Goal: Communication & Community: Answer question/provide support

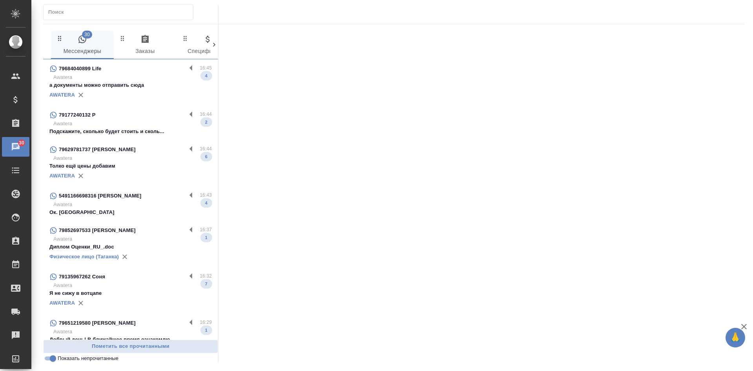
click at [120, 126] on p "Awatera" at bounding box center [132, 124] width 159 height 8
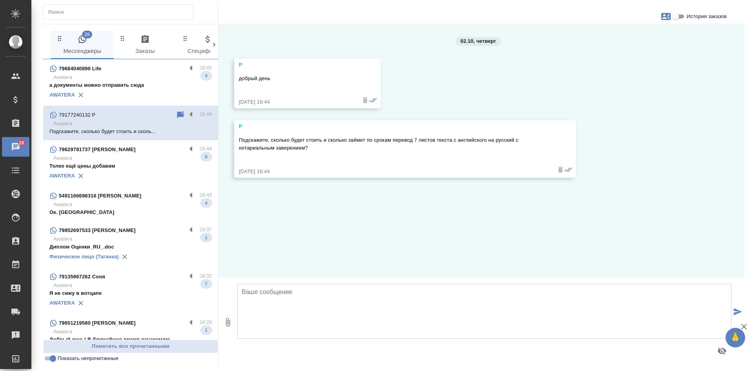
drag, startPoint x: 569, startPoint y: 228, endPoint x: 558, endPoint y: 225, distance: 11.7
click at [569, 228] on div "02.10, [DATE] P добрый день [DATE] 16:44 P Подскажите, сколько будет стоить и с…" at bounding box center [482, 150] width 526 height 253
click at [286, 321] on textarea at bounding box center [484, 311] width 494 height 55
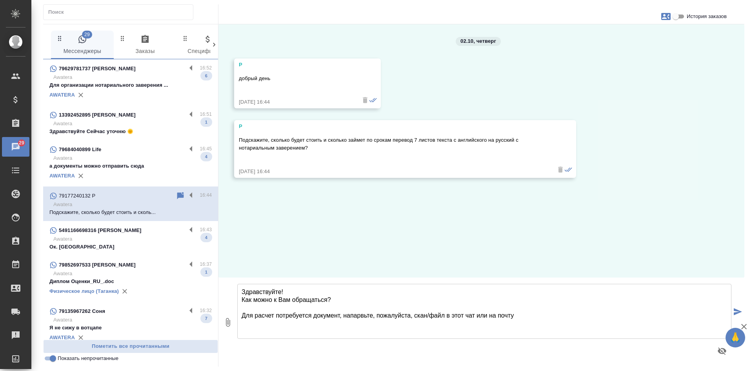
paste textarea "[EMAIL_ADDRESS][DOMAIN_NAME]"
click at [274, 316] on textarea "Здравствуйте! Как можно к Вам обращаться? Для расчет потребуется документ, напр…" at bounding box center [484, 311] width 494 height 55
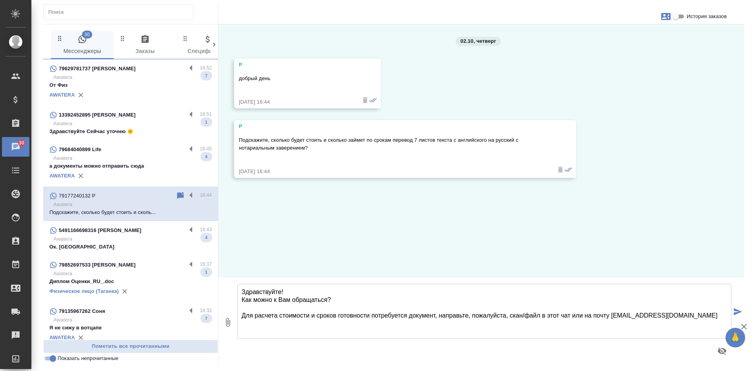
click at [678, 311] on textarea "Здравствуйте! Как можно к Вам обращаться? Для расчета стоимости и сроков готовн…" at bounding box center [484, 311] width 494 height 55
click at [674, 314] on textarea "Здравствуйте! Как можно к Вам обращаться? Для расчета стоимости и сроков готовн…" at bounding box center [484, 311] width 494 height 55
type textarea "Здравствуйте! Как можно к Вам обращаться? Для расчета стоимости и сроков готовн…"
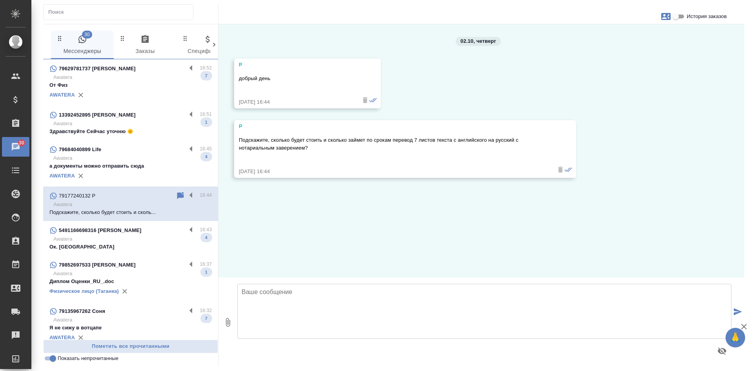
scroll to position [9, 0]
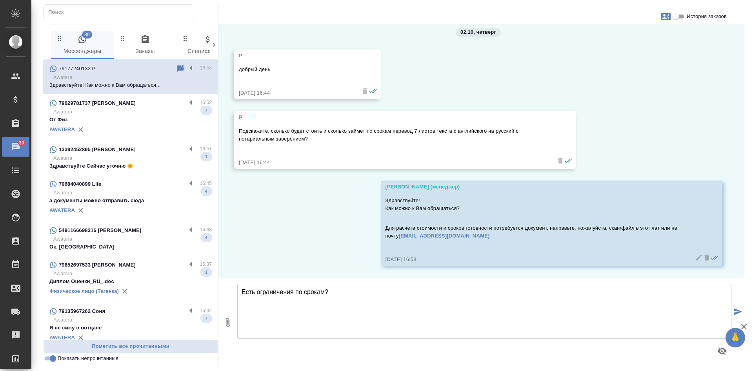
click at [341, 289] on textarea "Есть ограничения по срокам?" at bounding box center [484, 311] width 494 height 55
paste textarea "Какой офис Вам удобен для обращения? Наши филиалы находятся в районе следующих …"
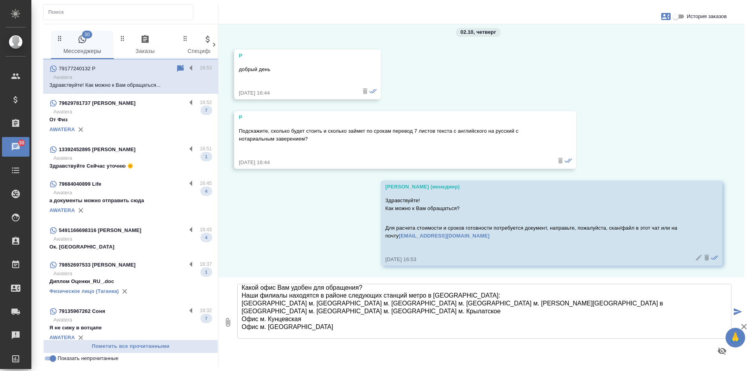
scroll to position [4, 0]
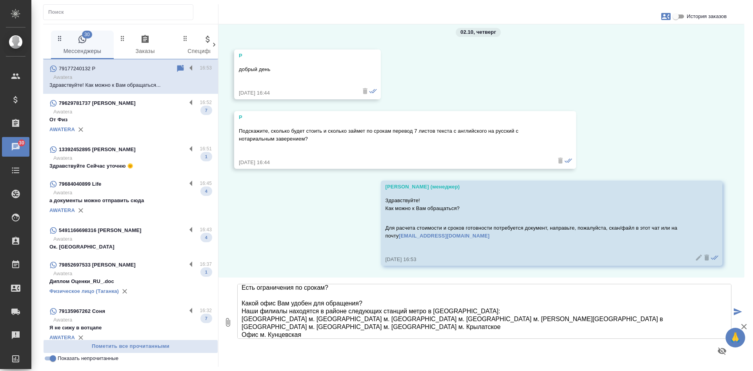
click at [382, 302] on textarea "Есть ограничения по срокам? Какой офис Вам удобен для обращения? Наши филиалы н…" at bounding box center [484, 311] width 494 height 55
type textarea "Есть ограничения по срокам? Какой офис Вам удобен для обращения? Уточним сроки …"
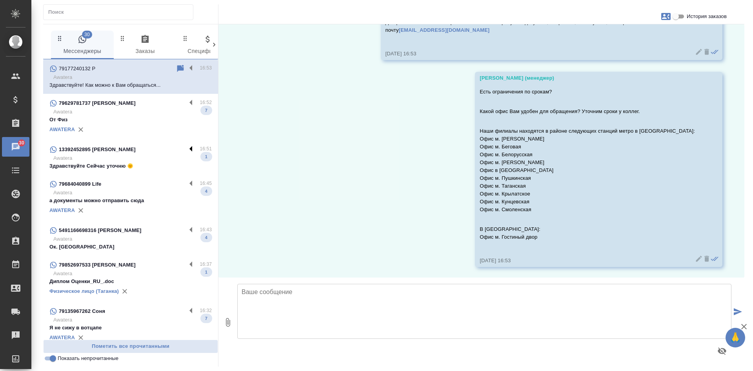
scroll to position [216, 0]
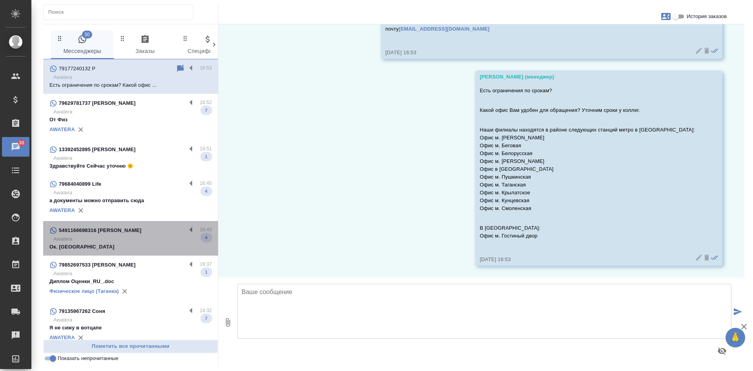
click at [133, 241] on p "Awatera" at bounding box center [132, 239] width 159 height 8
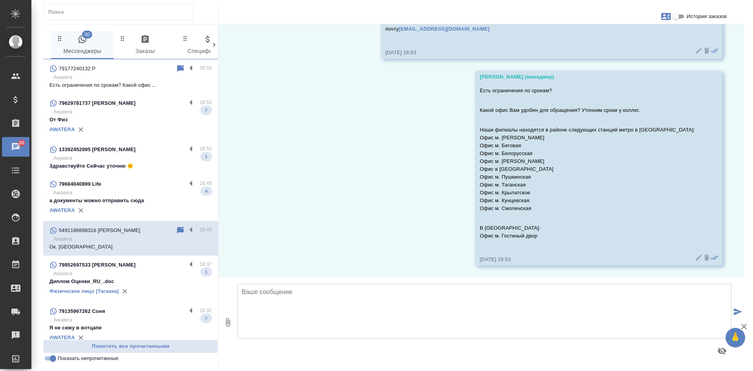
scroll to position [166, 0]
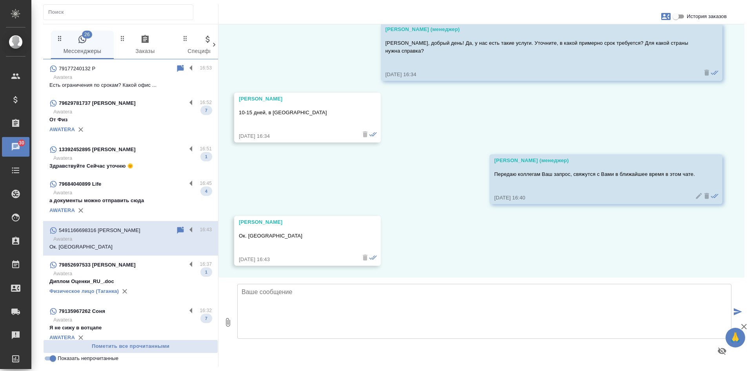
click at [129, 273] on p "Awatera" at bounding box center [132, 274] width 159 height 8
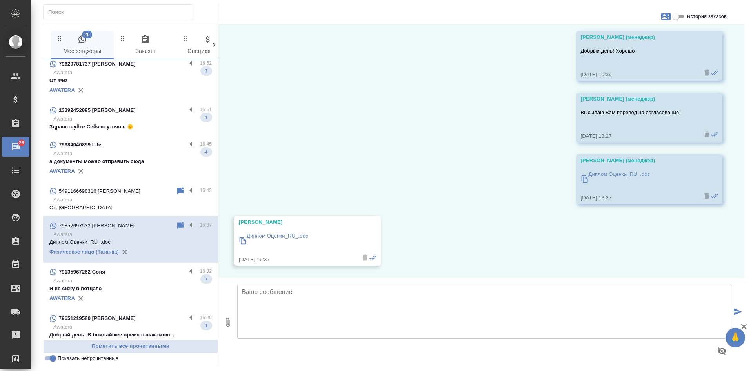
scroll to position [8763, 0]
drag, startPoint x: 132, startPoint y: 286, endPoint x: 152, endPoint y: 263, distance: 30.6
click at [132, 286] on p "Я не сижу в вотцапе" at bounding box center [130, 288] width 162 height 8
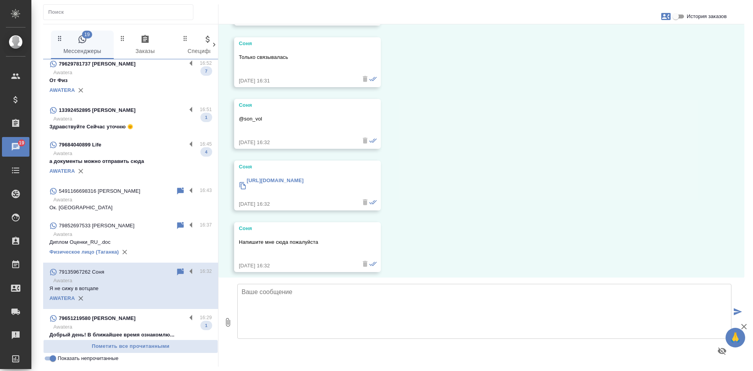
scroll to position [157, 0]
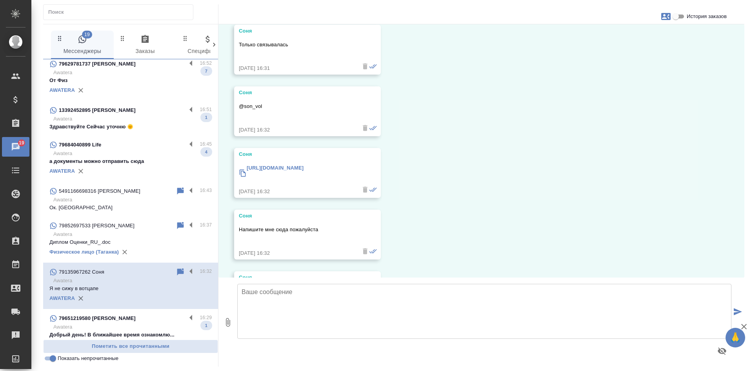
drag, startPoint x: 581, startPoint y: 208, endPoint x: 560, endPoint y: 207, distance: 20.8
click at [581, 208] on div "02.10, [DATE] Соня Здравствуйте [DATE] 16:31 Соня Это Соня [DATE] 16:31 Соня То…" at bounding box center [482, 150] width 526 height 253
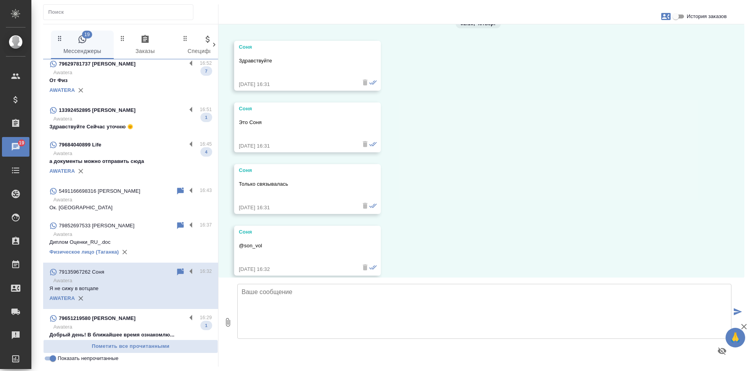
scroll to position [0, 0]
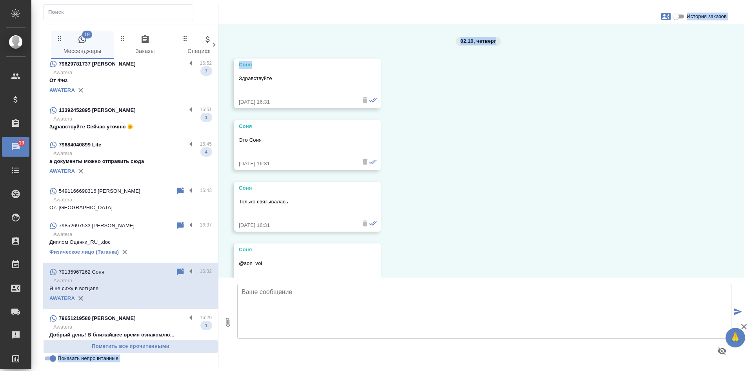
drag, startPoint x: 254, startPoint y: 65, endPoint x: 215, endPoint y: 65, distance: 38.8
click at [215, 65] on div "19 Мессенджеры 0 Заказы 0 Спецификации 0 Клиенты 0 Входящие 0 Тендеры 0 Исполни…" at bounding box center [393, 195] width 701 height 343
click at [272, 64] on div "Соня" at bounding box center [296, 65] width 115 height 8
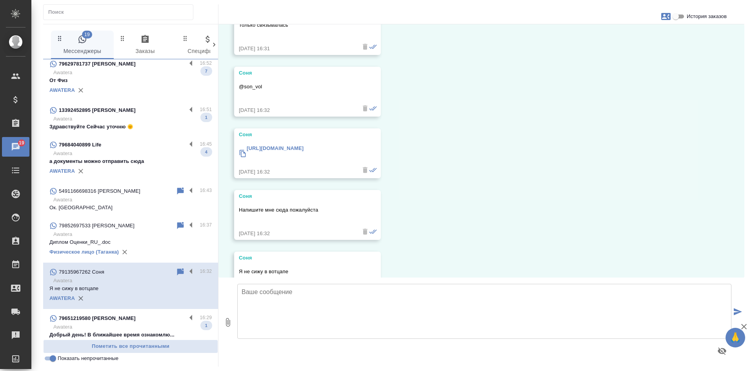
scroll to position [212, 0]
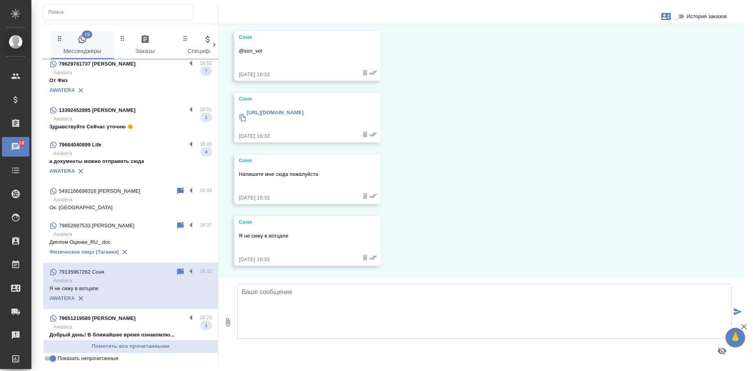
click at [678, 15] on input "История заказов" at bounding box center [676, 16] width 28 height 9
checkbox input "true"
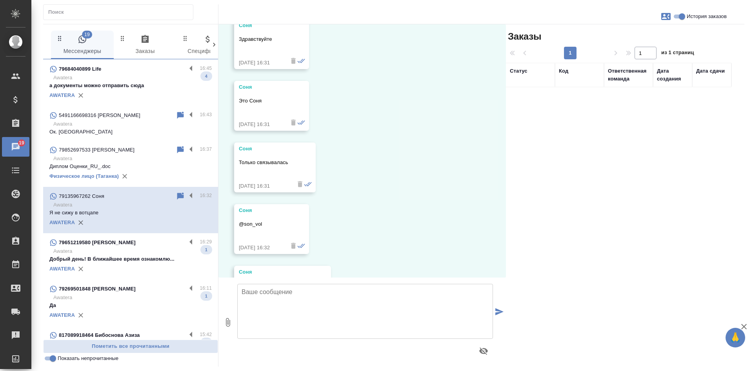
scroll to position [118, 0]
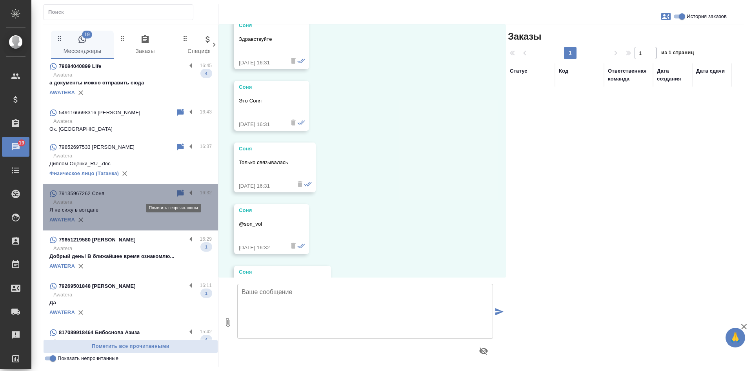
click at [177, 195] on icon at bounding box center [180, 192] width 7 height 7
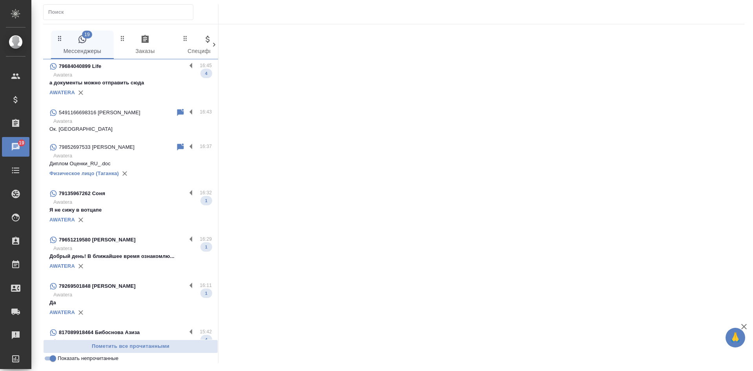
click at [138, 258] on p "Добрый день! В ближайшее время ознакомлю..." at bounding box center [130, 256] width 162 height 8
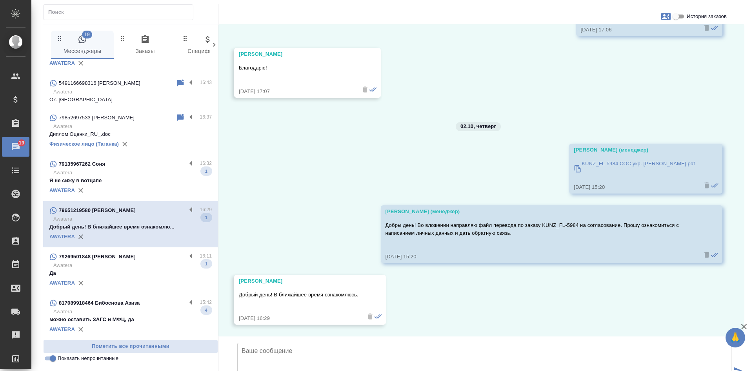
scroll to position [148, 0]
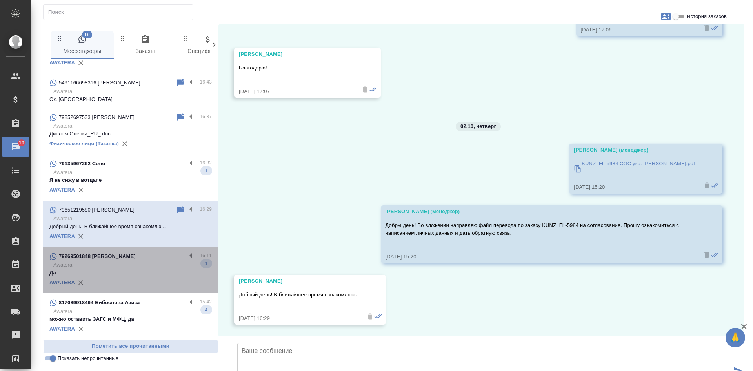
click at [132, 258] on div "79269501848 [PERSON_NAME]" at bounding box center [117, 255] width 137 height 9
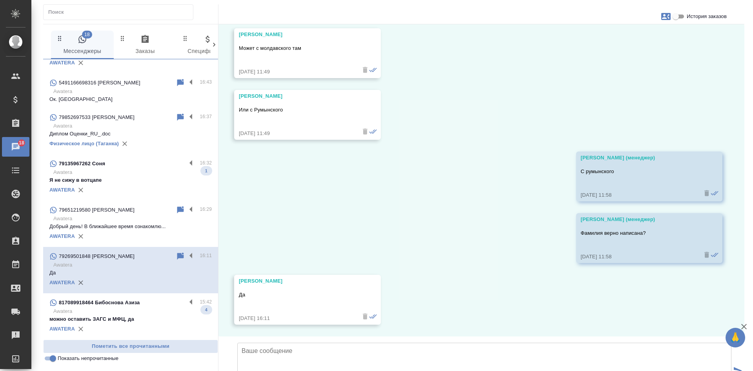
scroll to position [4492, 0]
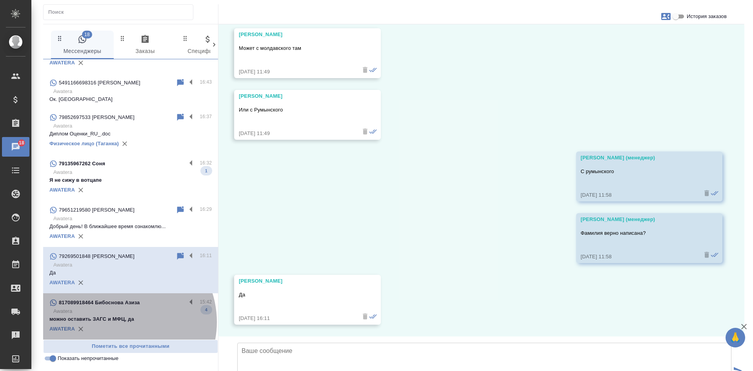
click at [121, 322] on p "можно оставить ЗАГС и МФЦ, да" at bounding box center [130, 319] width 162 height 8
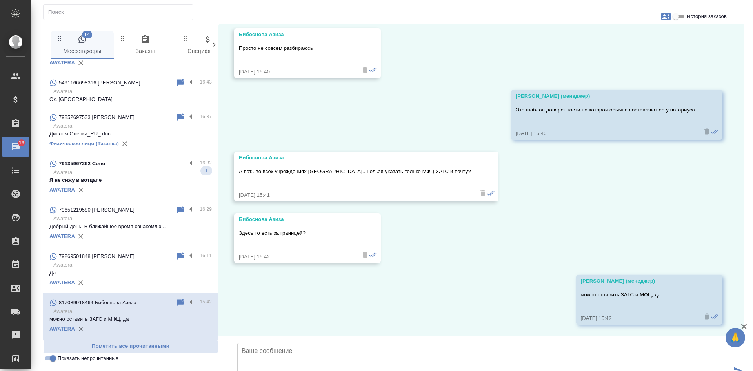
scroll to position [1516, 0]
click at [51, 360] on input "Показать непрочитанные" at bounding box center [53, 357] width 28 height 9
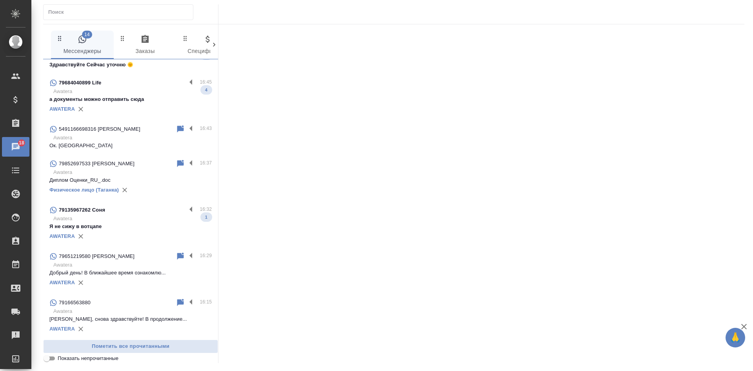
scroll to position [194, 0]
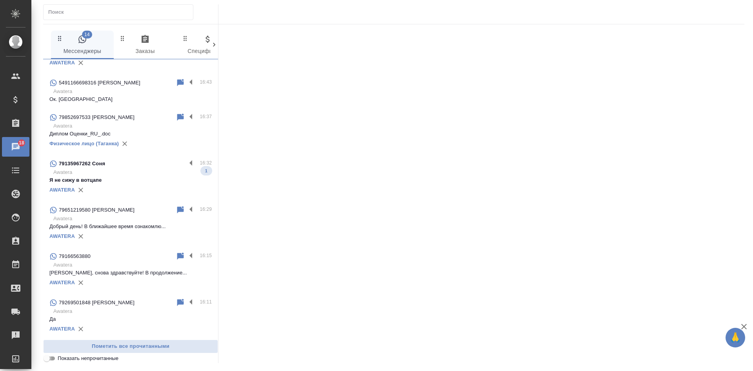
click at [51, 360] on input "Показать непрочитанные" at bounding box center [47, 357] width 28 height 9
checkbox input "true"
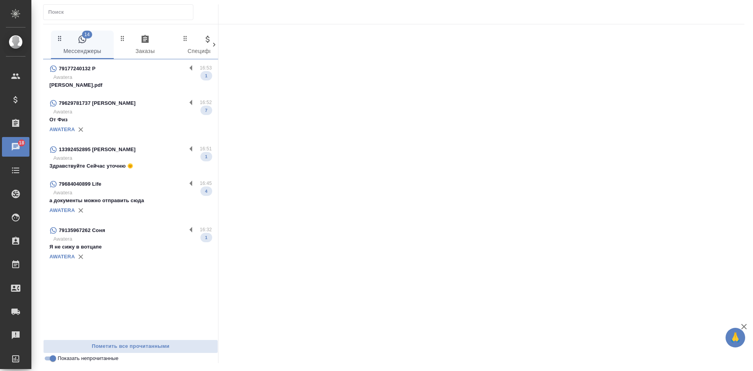
scroll to position [0, 0]
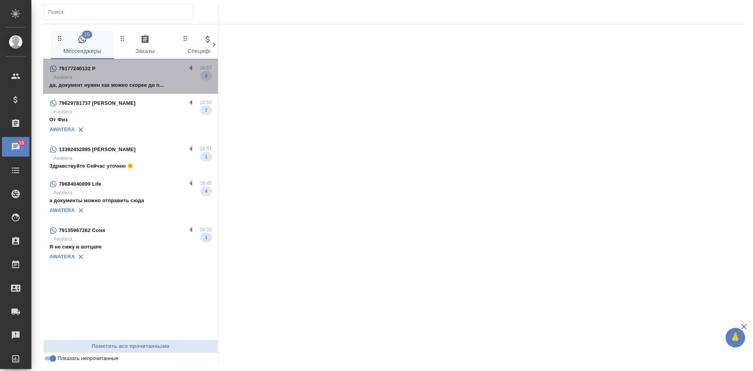
click at [136, 84] on p "да, документ нужен как можно скорее до п..." at bounding box center [130, 85] width 162 height 8
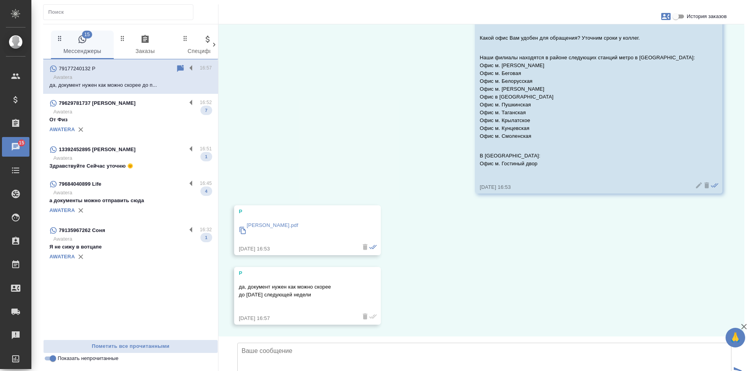
scroll to position [347, 0]
click at [262, 221] on p "Доки Сухов.pdf" at bounding box center [273, 225] width 52 height 8
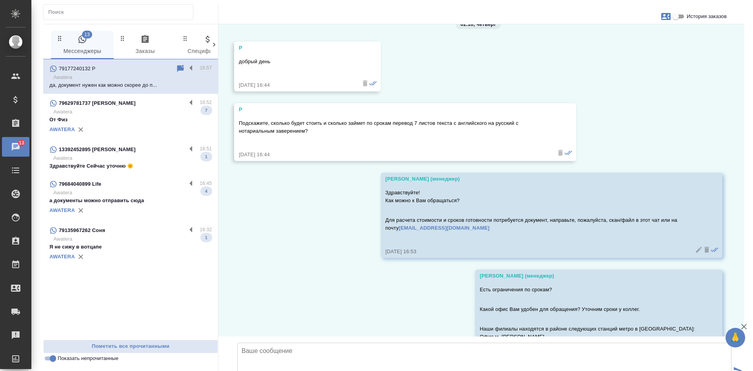
scroll to position [0, 0]
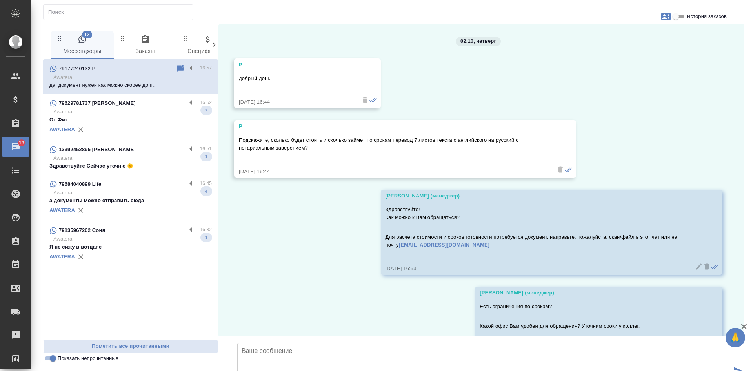
click at [667, 15] on icon "button" at bounding box center [665, 16] width 9 height 7
click at [641, 35] on span "Создать заявку" at bounding box center [632, 38] width 37 height 8
select select "RU"
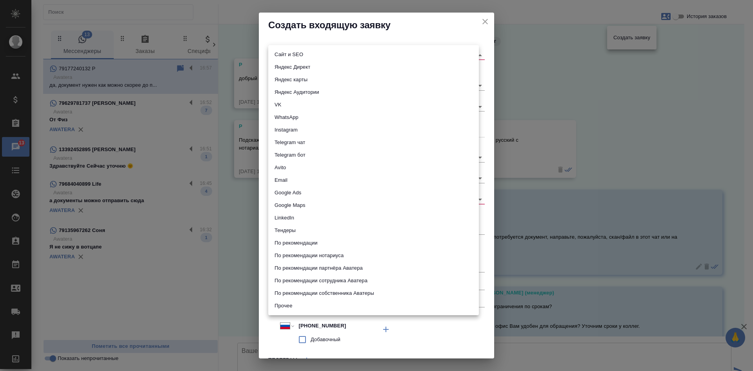
click at [319, 55] on body "🙏 .cls-1 fill:#fff; AWATERA Kasatkina Aleksandra Клиенты Спецификации Заказы 13…" at bounding box center [376, 185] width 753 height 371
click at [308, 56] on li "Сайт и SEO" at bounding box center [373, 54] width 211 height 13
type input "seo"
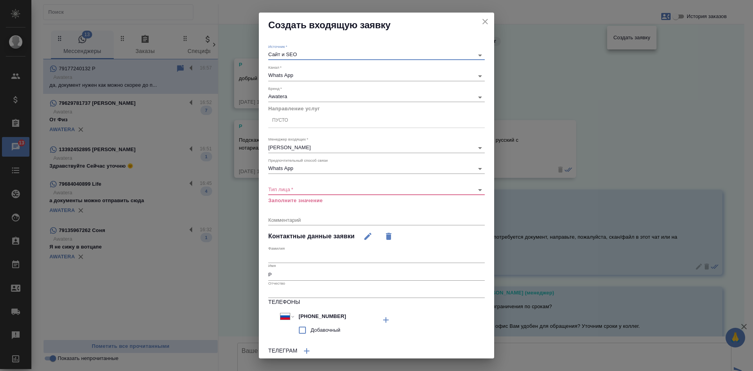
click at [280, 123] on div "Пусто" at bounding box center [280, 120] width 16 height 7
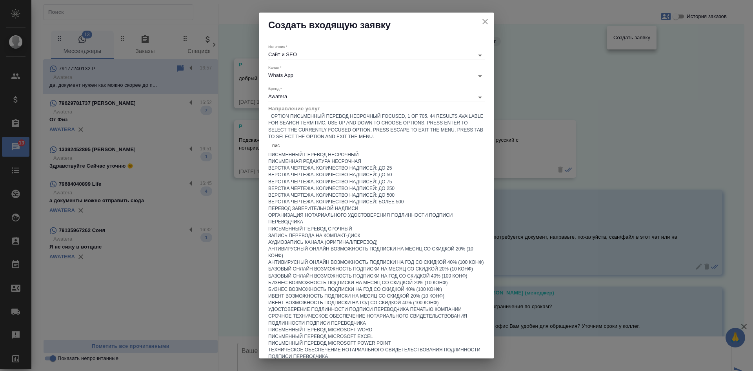
type input "пись"
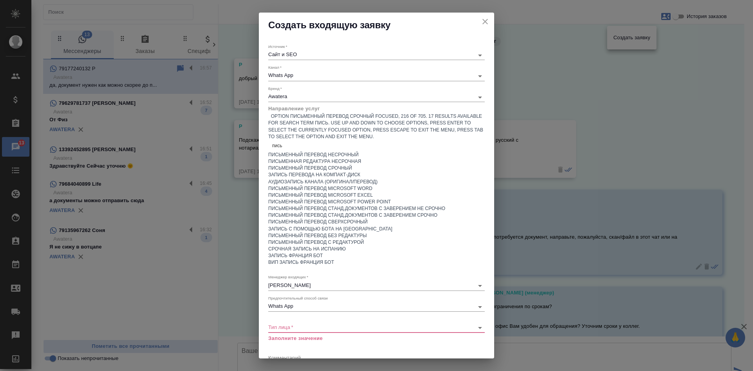
click at [311, 166] on div "Письменный перевод срочный" at bounding box center [376, 168] width 217 height 7
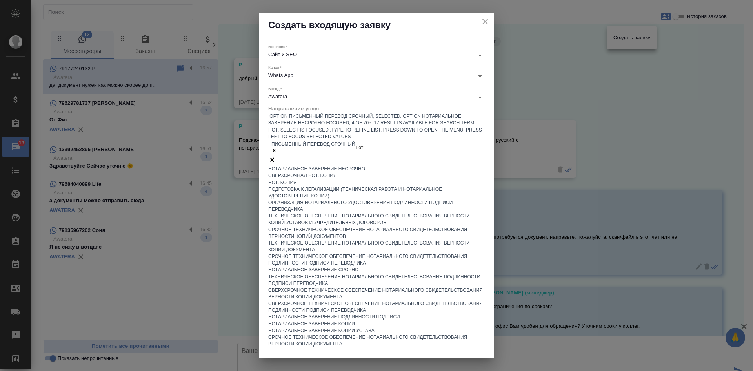
type input "нота"
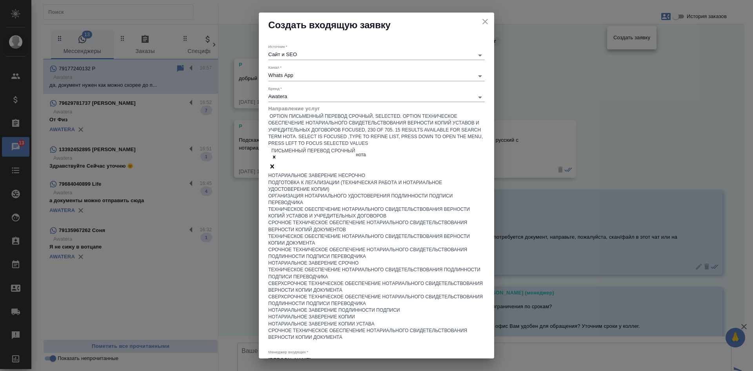
scroll to position [78, 0]
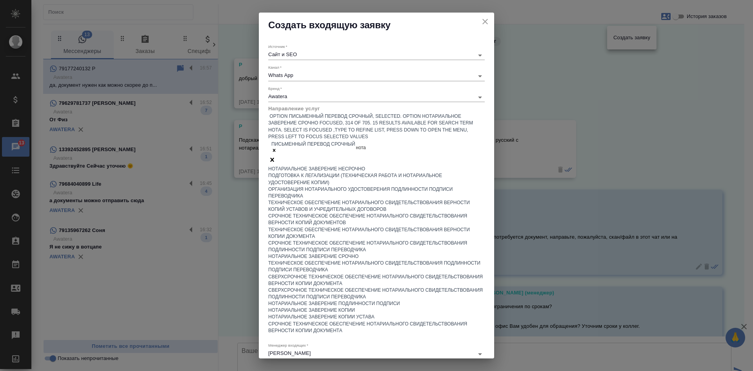
click at [333, 253] on div "Нотариальное заверение срочно" at bounding box center [376, 256] width 217 height 7
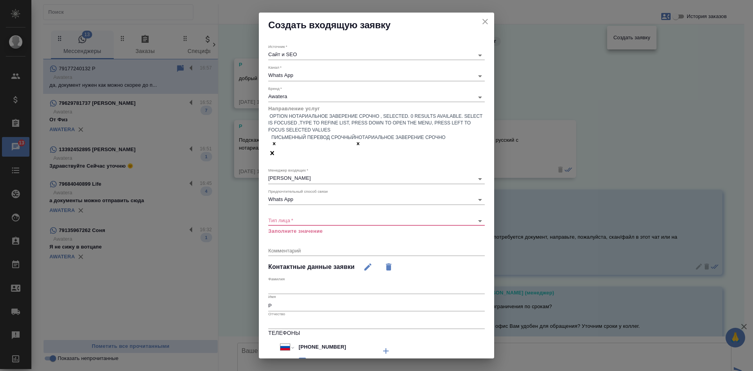
click at [307, 216] on div "​" at bounding box center [376, 221] width 217 height 10
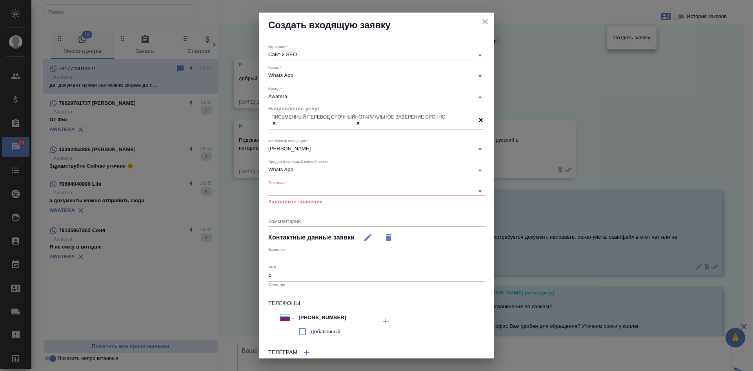
click at [304, 186] on body "🙏 .cls-1 fill:#fff; AWATERA Kasatkina Aleksandra Клиенты Спецификации Заказы 13…" at bounding box center [376, 185] width 753 height 371
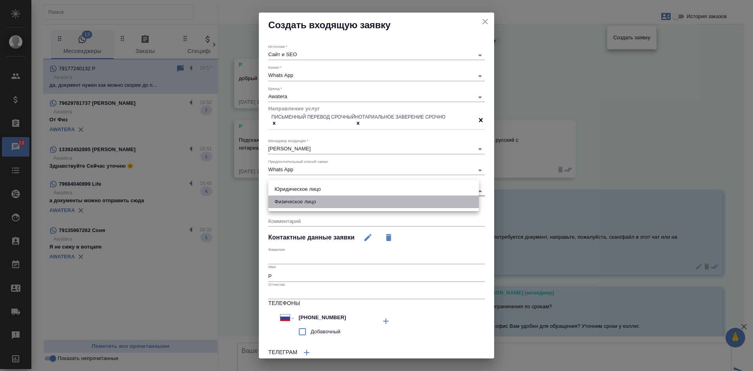
click at [292, 205] on li "Физическое лицо" at bounding box center [373, 201] width 211 height 13
type input "private"
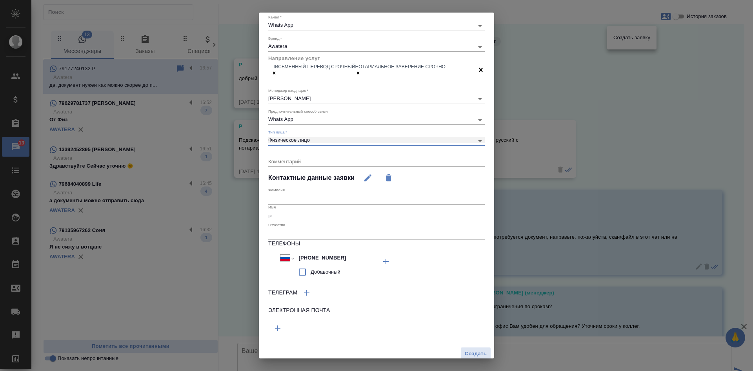
scroll to position [54, 0]
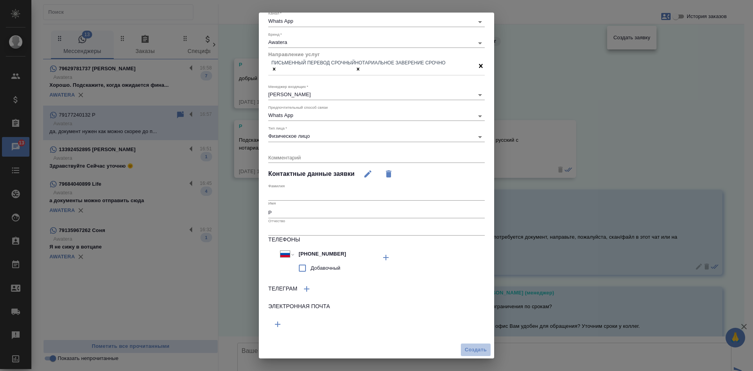
click at [478, 349] on span "Создать" at bounding box center [476, 349] width 22 height 9
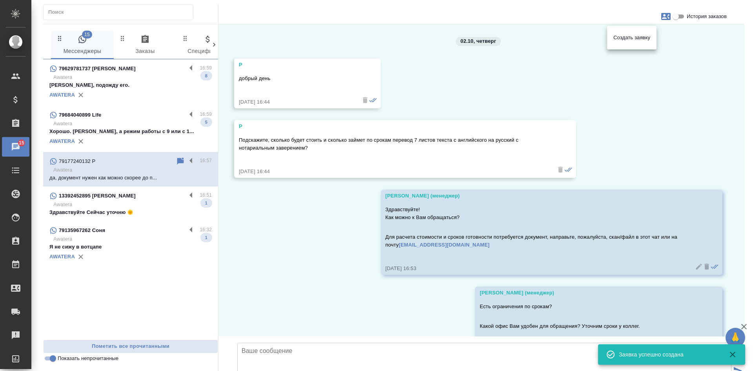
click at [356, 221] on div at bounding box center [376, 185] width 753 height 371
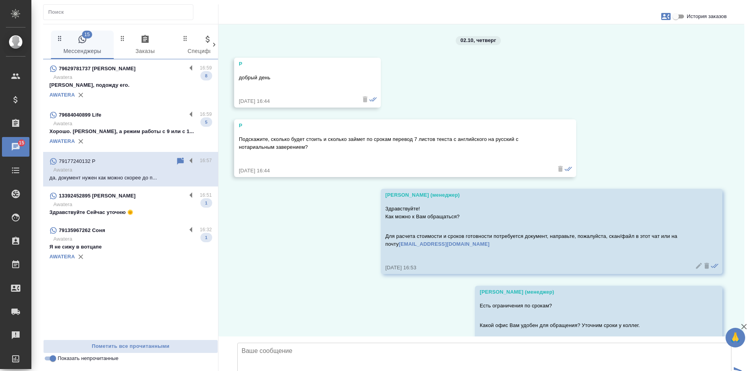
scroll to position [0, 0]
drag, startPoint x: 453, startPoint y: 140, endPoint x: 520, endPoint y: 146, distance: 67.8
click at [520, 146] on p "Подскажите, сколько будет стоить и сколько займет по срокам перевод 7 листов те…" at bounding box center [394, 144] width 310 height 16
copy p "с английского на русский с нотариальным заверением?"
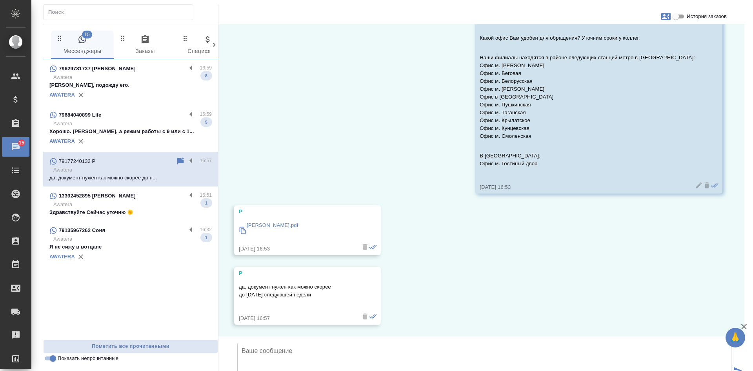
scroll to position [347, 0]
drag, startPoint x: 239, startPoint y: 228, endPoint x: 341, endPoint y: 236, distance: 102.7
click at [341, 283] on p "да, документ нужен как можно скорее до понедельника следующей недели" at bounding box center [296, 291] width 115 height 16
copy p "да, документ нужен как можно скорее до понедельника следующей недели"
click at [305, 343] on textarea at bounding box center [484, 370] width 494 height 55
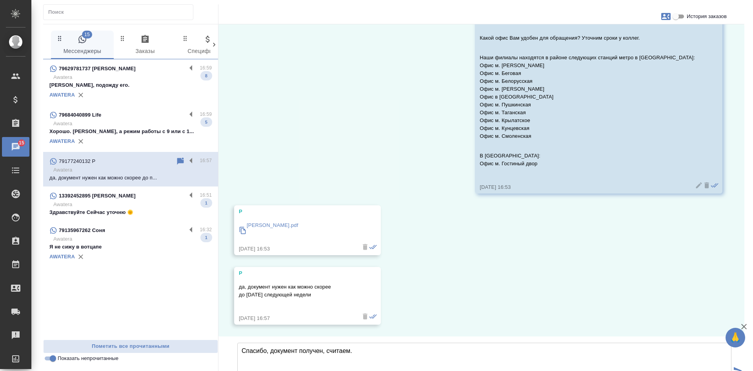
type textarea "Спасибо, документ получен, считаем."
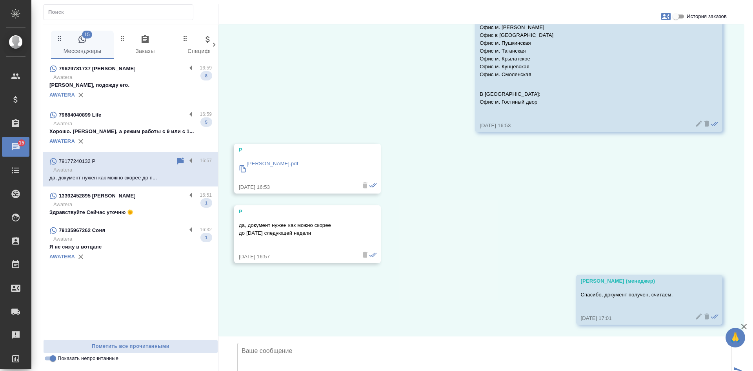
scroll to position [408, 0]
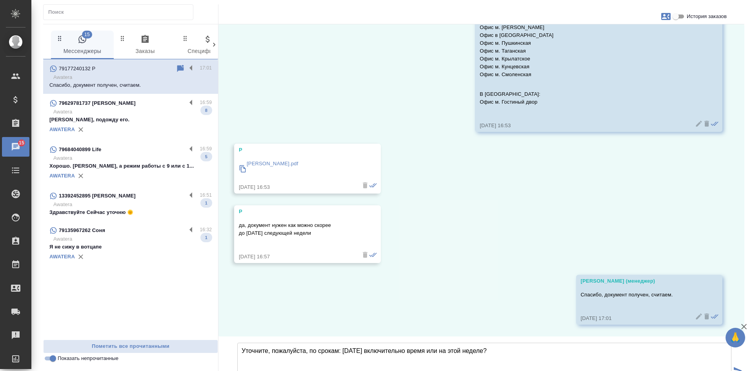
click at [424, 343] on textarea "Уточните, пожалуйста, по срокам: понедельник включительно время или на этой нед…" at bounding box center [484, 370] width 494 height 55
click at [532, 343] on textarea "Уточните, пожалуйста, по срокам: понедельник включительно есть время или на это…" at bounding box center [484, 370] width 494 height 55
click at [516, 343] on textarea "Уточните, пожалуйста, по срокам: понедельник включительно есть время или на это…" at bounding box center [484, 370] width 494 height 55
type textarea "Уточните, пожалуйста, по срокам: понедельник включительно есть время или на это…"
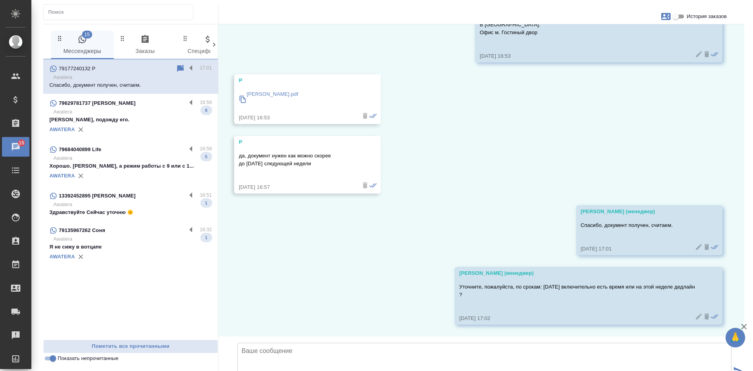
scroll to position [478, 0]
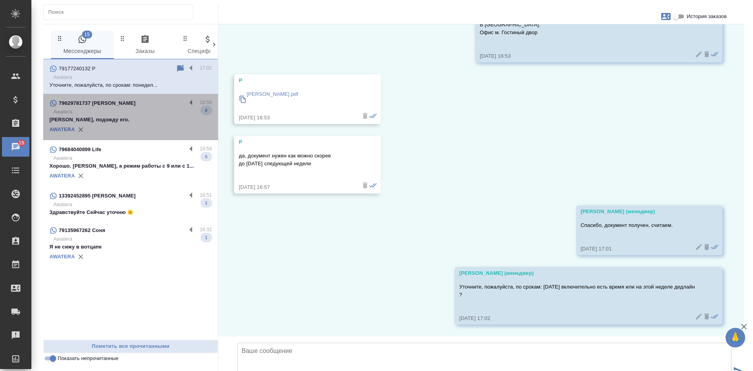
click at [120, 113] on p "Awatera" at bounding box center [132, 112] width 159 height 8
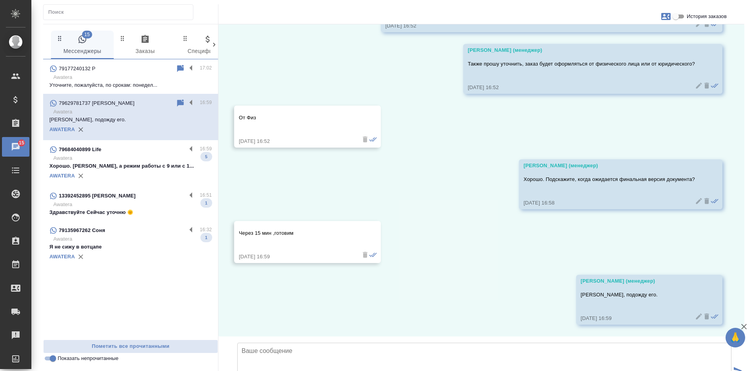
scroll to position [632, 0]
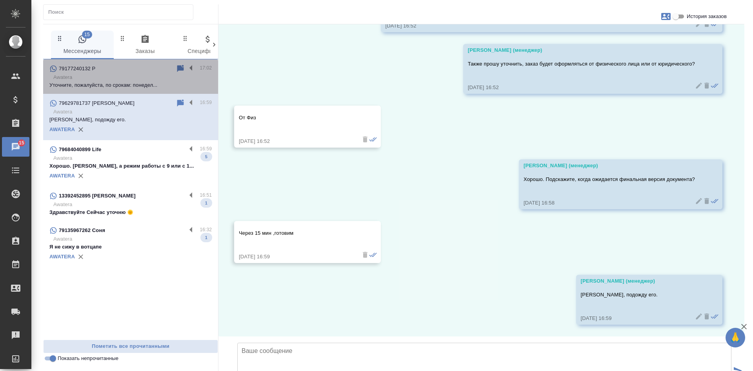
click at [142, 71] on div "79177240132 P" at bounding box center [112, 68] width 126 height 9
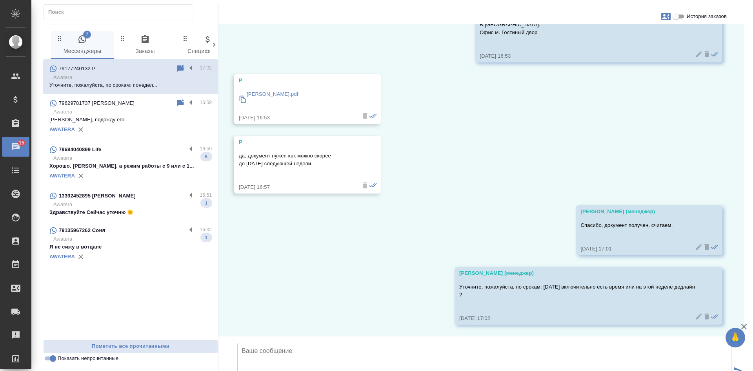
scroll to position [478, 0]
click at [696, 313] on icon at bounding box center [699, 316] width 6 height 6
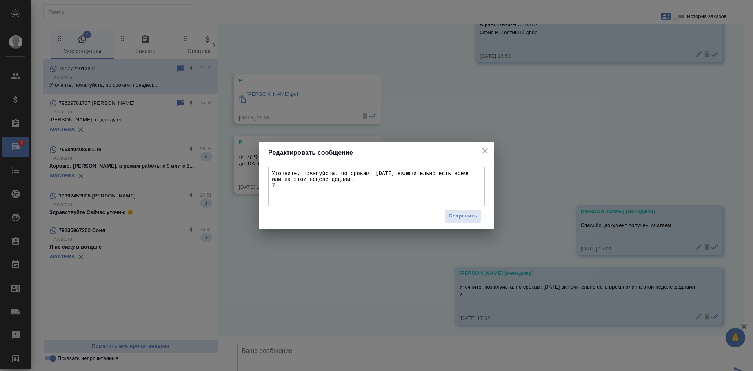
click at [272, 186] on textarea "Уточните, пожалуйста, по срокам: понедельник включительно есть время или на это…" at bounding box center [376, 186] width 217 height 39
type textarea "Уточните, пожалуйста, по срокам: понедельник включительно есть время или на это…"
click at [456, 220] on span "Сохранить" at bounding box center [463, 215] width 29 height 9
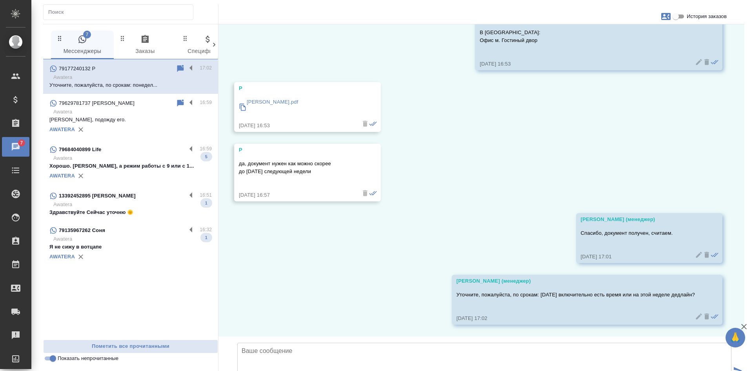
click at [150, 171] on div "AWATERA" at bounding box center [130, 176] width 162 height 12
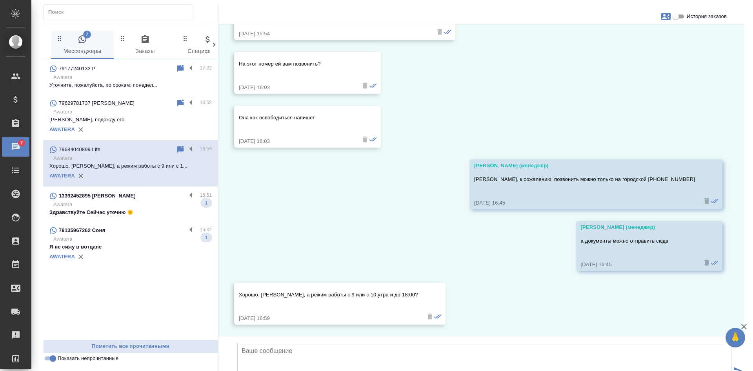
scroll to position [242, 0]
click at [178, 151] on icon at bounding box center [180, 149] width 7 height 7
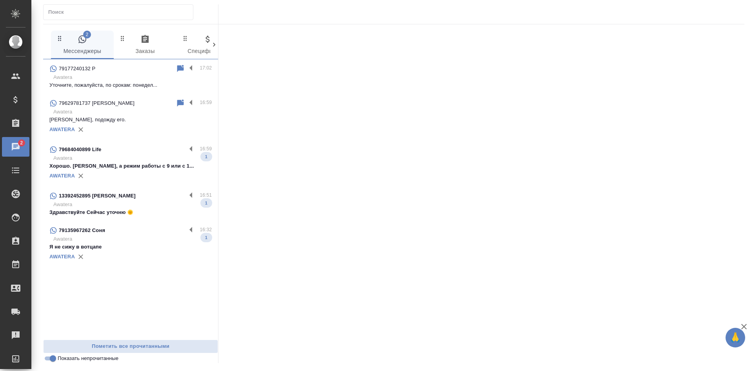
click at [148, 204] on p "Awatera" at bounding box center [132, 204] width 159 height 8
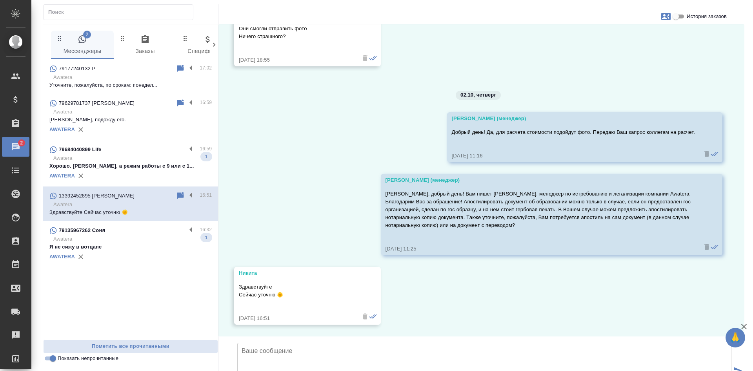
scroll to position [793, 0]
click at [51, 359] on input "Показать непрочитанные" at bounding box center [53, 357] width 28 height 9
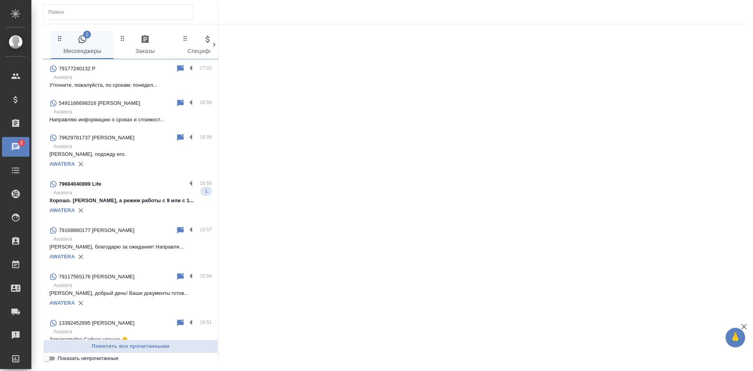
click at [51, 359] on input "Показать непрочитанные" at bounding box center [47, 357] width 28 height 9
checkbox input "true"
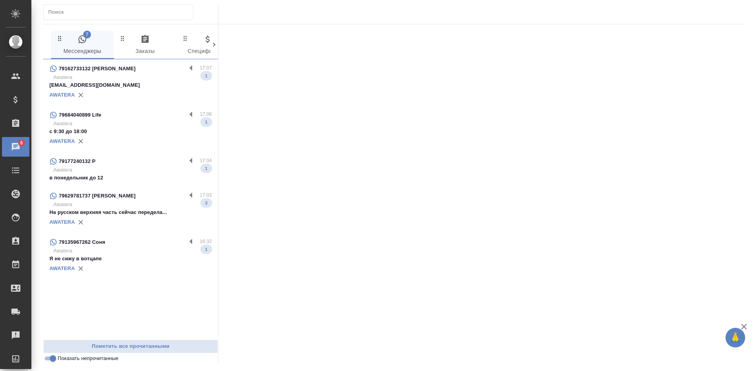
click at [128, 164] on div "79177240132 P" at bounding box center [117, 161] width 137 height 9
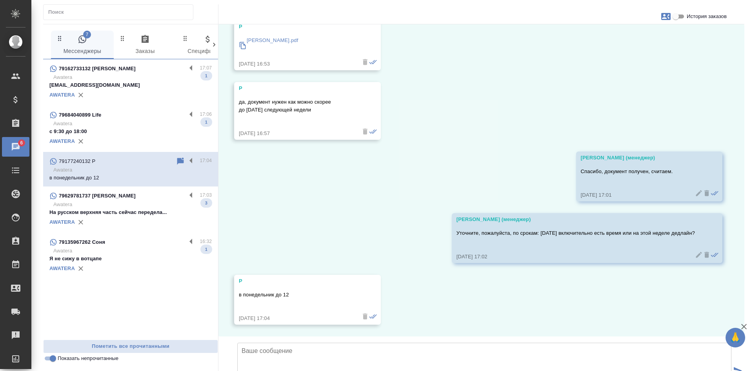
scroll to position [532, 0]
drag, startPoint x: 290, startPoint y: 233, endPoint x: 235, endPoint y: 239, distance: 55.9
click at [235, 275] on div "P в понедельник до 12 02.10.25, 17:04" at bounding box center [307, 300] width 147 height 50
copy p "в понедельник до 12"
click at [262, 343] on textarea at bounding box center [484, 370] width 494 height 55
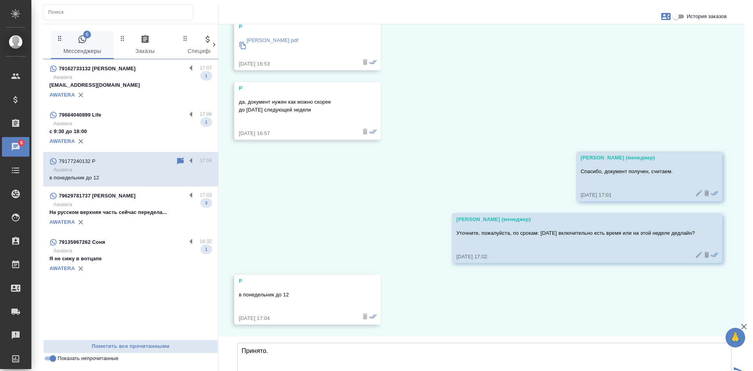
type textarea "Принято."
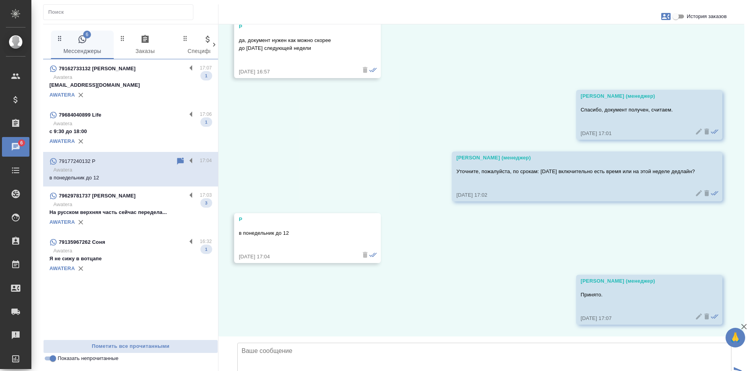
scroll to position [593, 0]
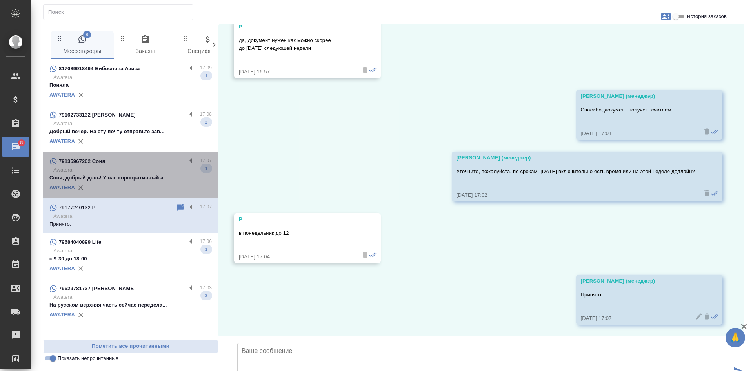
click at [137, 182] on div "AWATERA" at bounding box center [130, 188] width 162 height 12
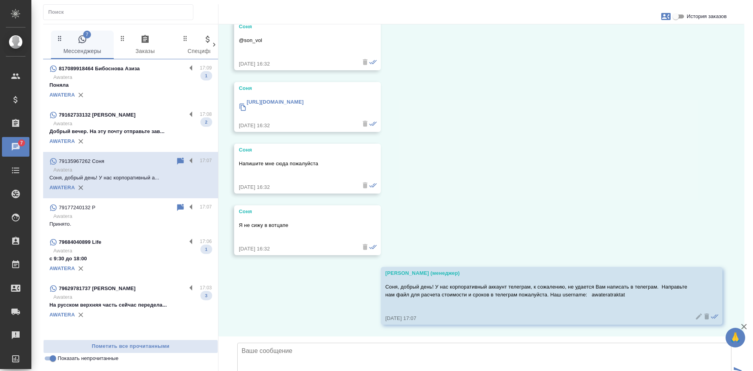
scroll to position [203, 0]
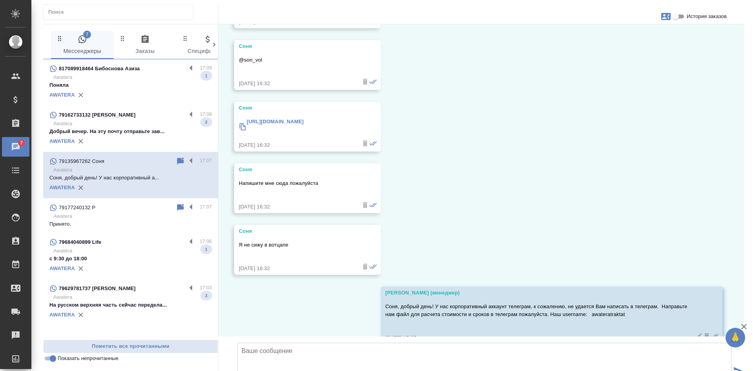
click at [109, 133] on p "Добрый вечер. На эту почту отправьте зав..." at bounding box center [130, 132] width 162 height 8
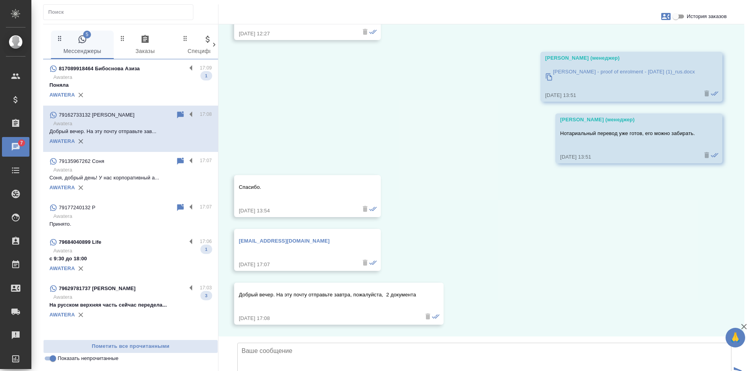
scroll to position [2740, 0]
click at [181, 115] on icon at bounding box center [180, 114] width 7 height 7
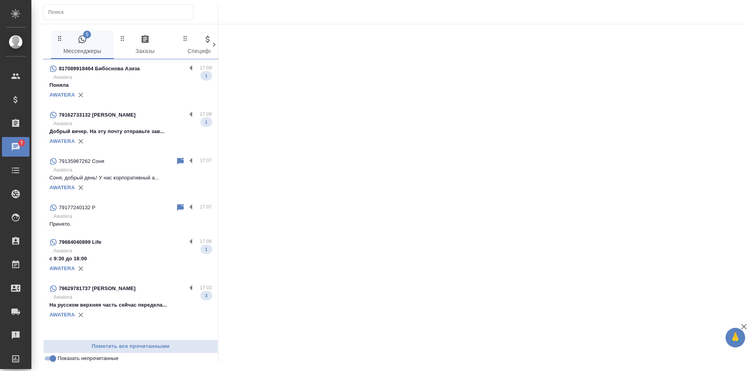
click at [144, 86] on p "Поняла" at bounding box center [130, 85] width 162 height 8
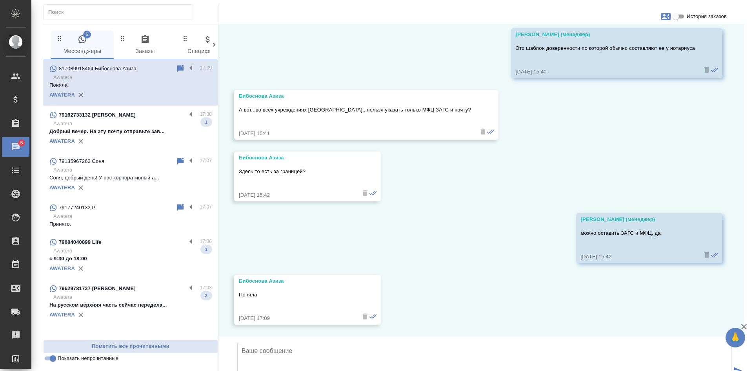
scroll to position [1577, 0]
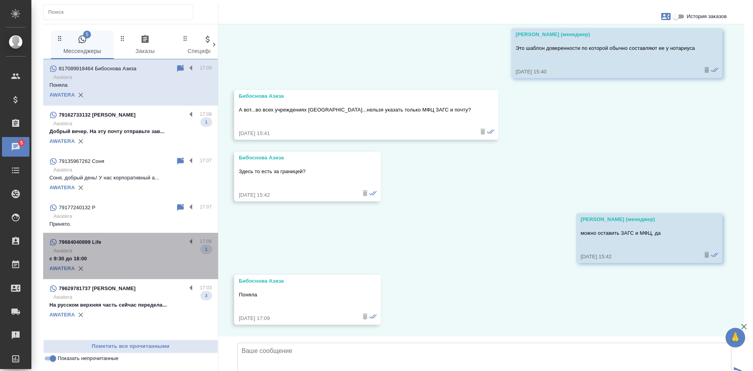
click at [130, 262] on div "AWATERA" at bounding box center [130, 268] width 162 height 12
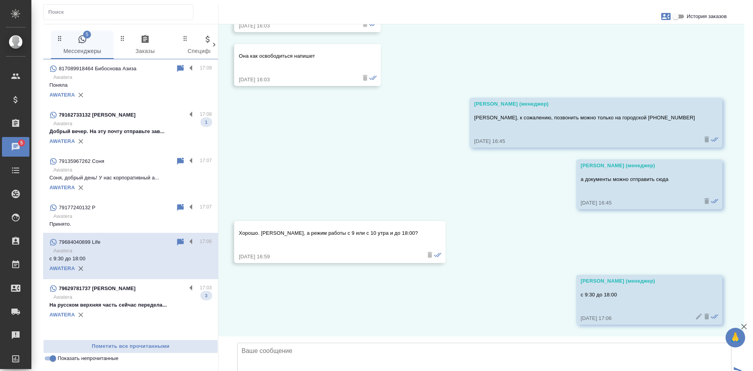
scroll to position [304, 0]
click at [126, 296] on p "Awatera" at bounding box center [132, 297] width 159 height 8
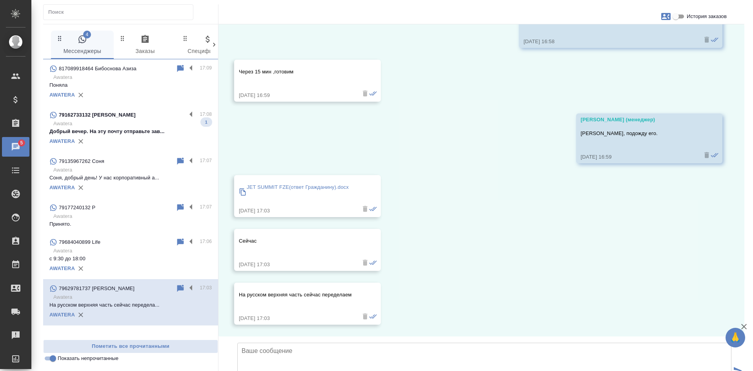
scroll to position [793, 0]
click at [56, 357] on input "Показать непрочитанные" at bounding box center [53, 357] width 28 height 9
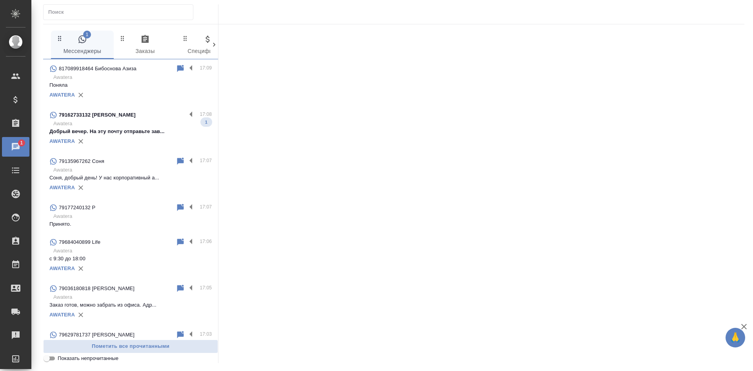
click at [53, 357] on input "Показать непрочитанные" at bounding box center [47, 357] width 28 height 9
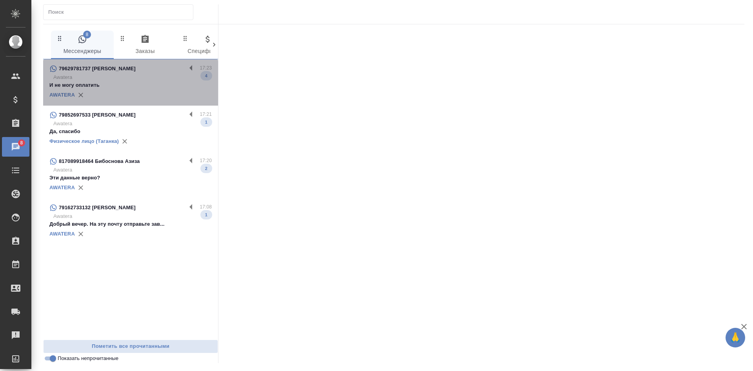
click at [109, 83] on p "И не могу оплатить" at bounding box center [130, 85] width 162 height 8
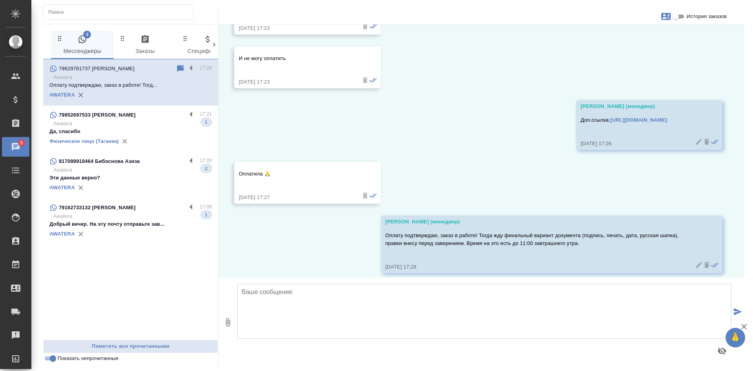
scroll to position [1333, 0]
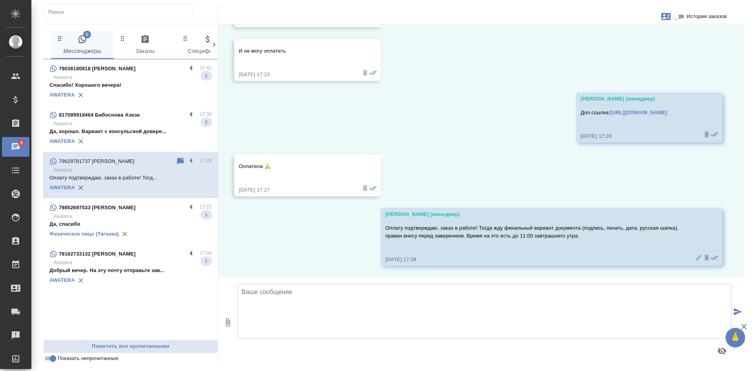
click at [128, 85] on p "Спасибо! Хорошего вечера!" at bounding box center [130, 85] width 162 height 8
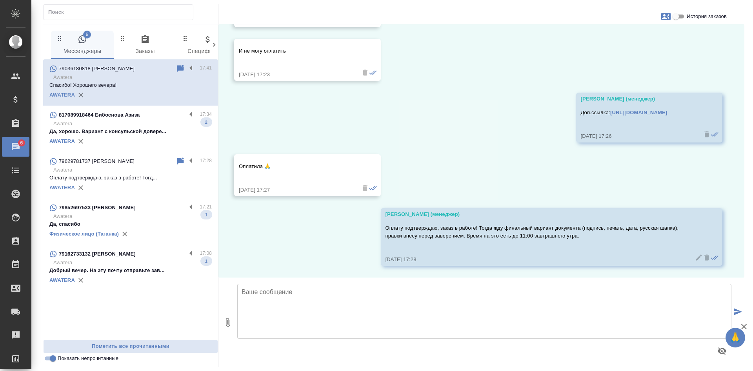
scroll to position [639, 0]
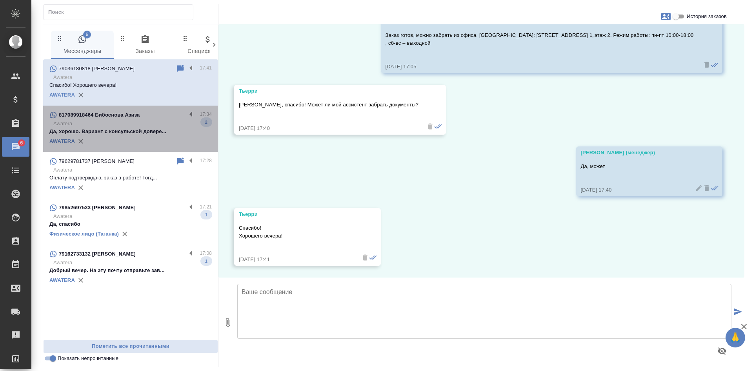
click at [140, 124] on p "Awatera" at bounding box center [132, 124] width 159 height 8
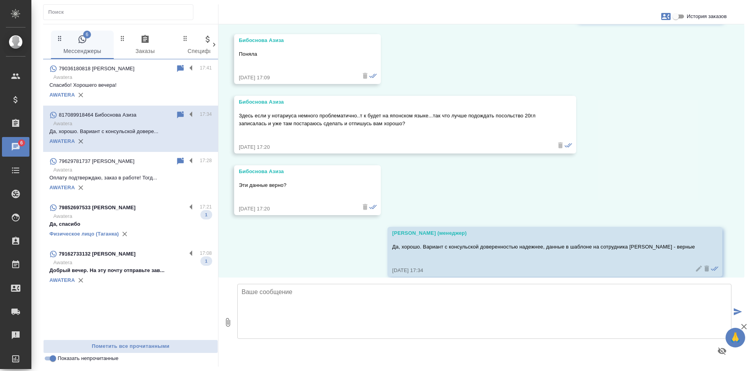
scroll to position [1770, 0]
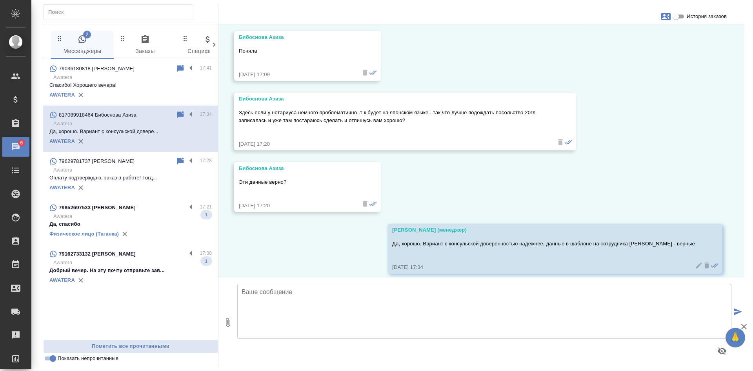
click at [107, 215] on p "Awatera" at bounding box center [132, 216] width 159 height 8
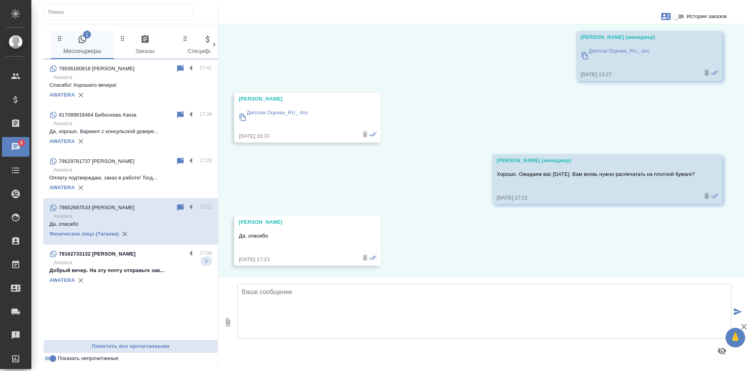
scroll to position [8886, 0]
click at [54, 359] on input "Показать непрочитанные" at bounding box center [53, 357] width 28 height 9
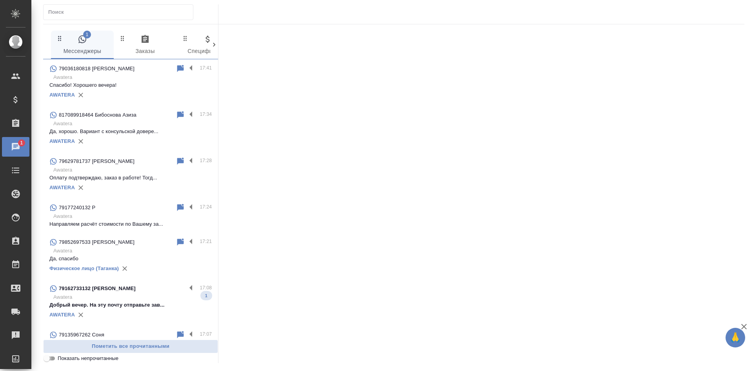
click at [51, 357] on input "Показать непрочитанные" at bounding box center [47, 357] width 28 height 9
checkbox input "true"
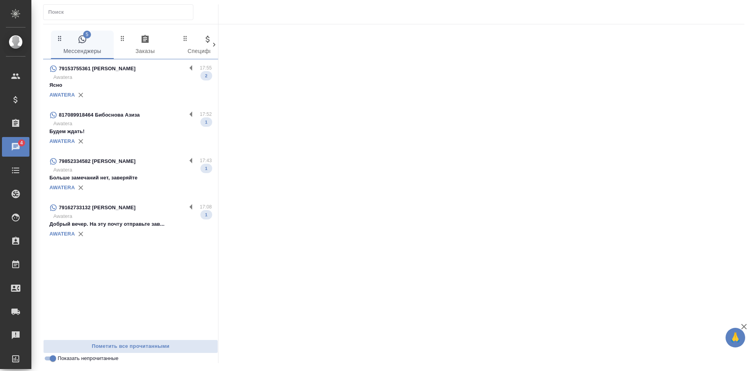
click at [138, 78] on p "Awatera" at bounding box center [132, 77] width 159 height 8
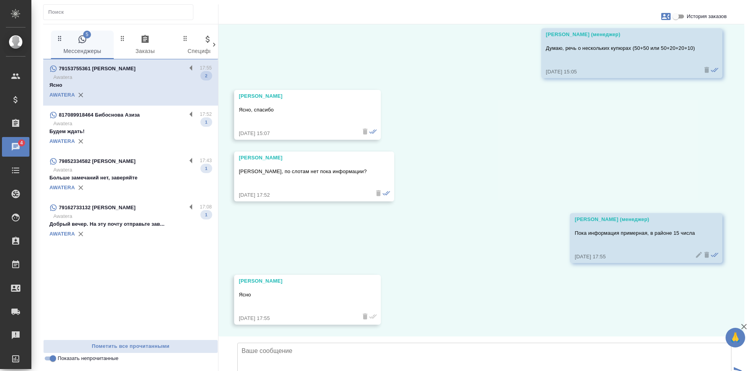
scroll to position [394, 0]
click at [111, 131] on p "Будем ждать!" at bounding box center [130, 132] width 162 height 8
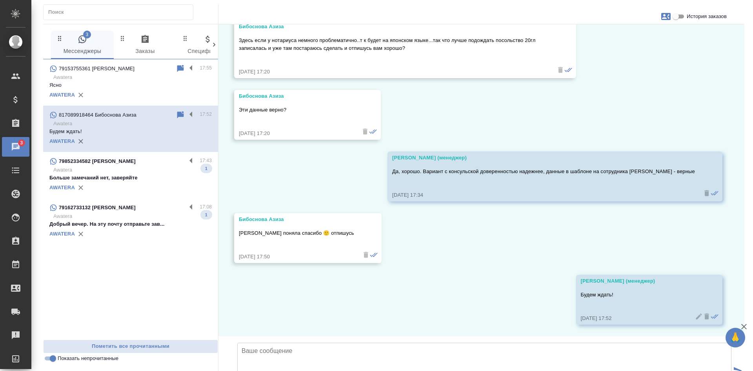
scroll to position [1893, 0]
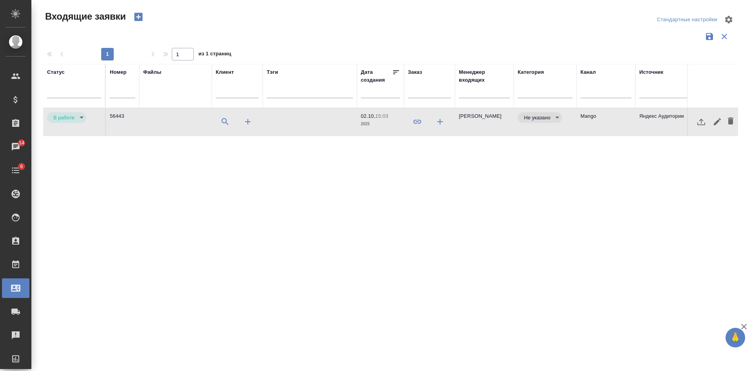
select select "RU"
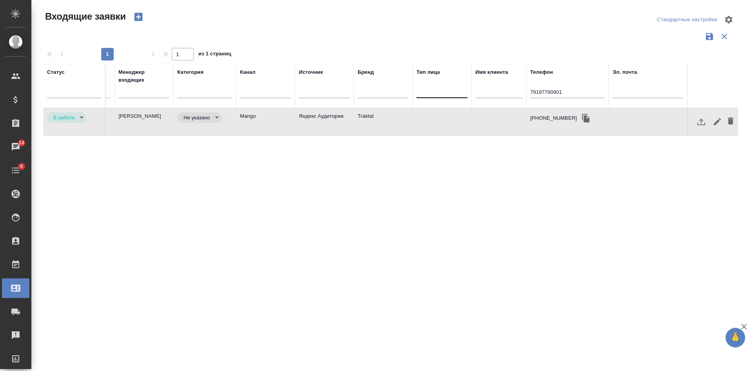
drag, startPoint x: 573, startPoint y: 91, endPoint x: 451, endPoint y: 93, distance: 122.0
click at [464, 93] on tr "Статус Номер Файлы Клиент Тэги Дата создания Заказ Менеджер входящих Категория …" at bounding box center [221, 86] width 1036 height 44
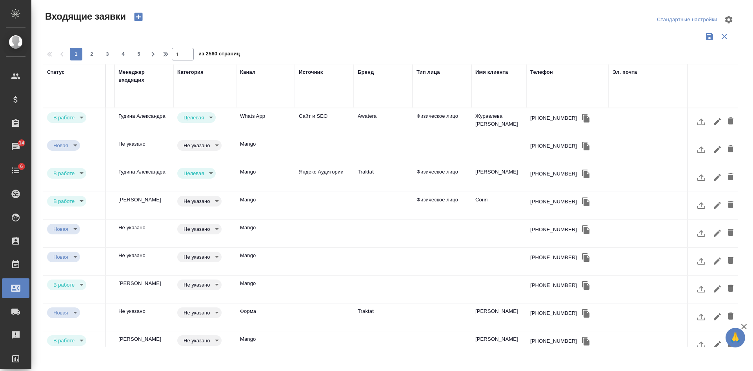
click at [555, 209] on td "+79135967262" at bounding box center [568, 205] width 82 height 27
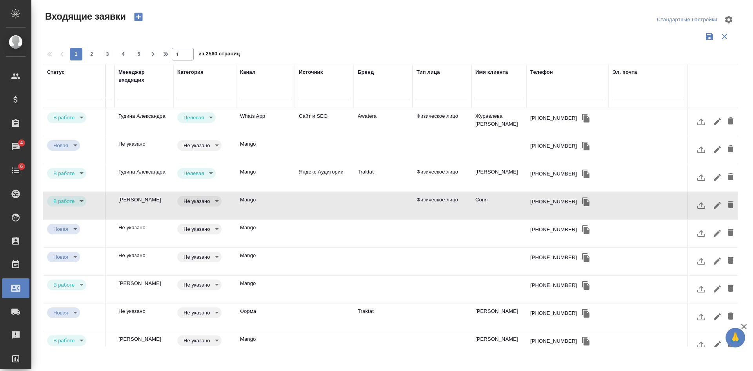
click at [140, 90] on input "text" at bounding box center [143, 93] width 51 height 10
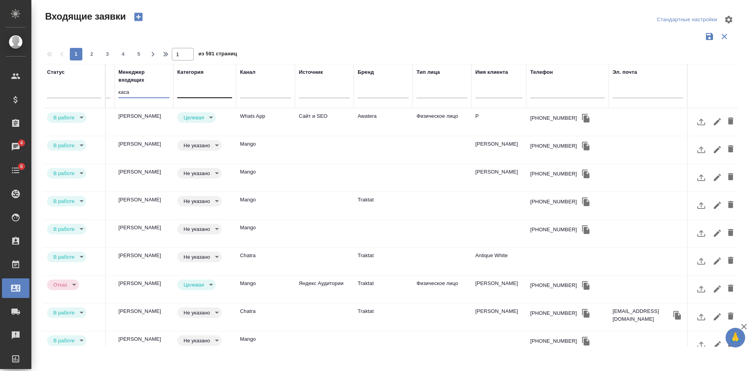
type input "каса"
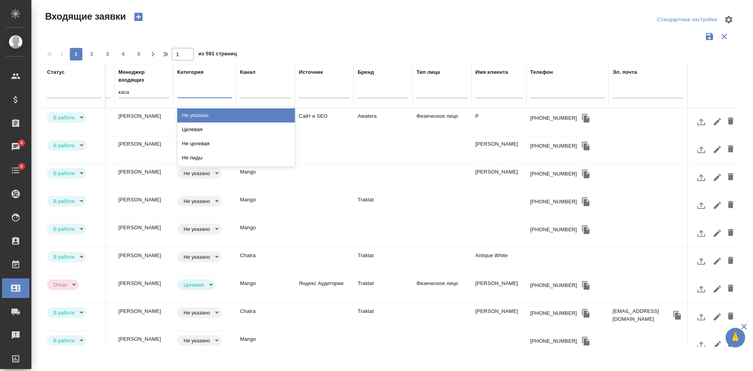
click at [217, 89] on div at bounding box center [204, 89] width 55 height 11
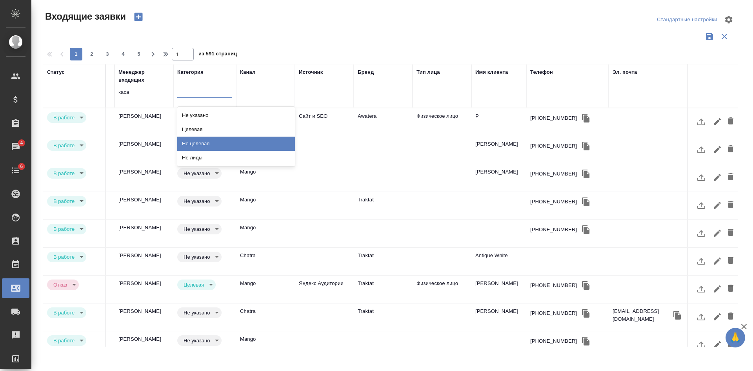
click at [221, 141] on div "Не целевая" at bounding box center [236, 144] width 118 height 14
click at [191, 88] on div at bounding box center [204, 89] width 55 height 11
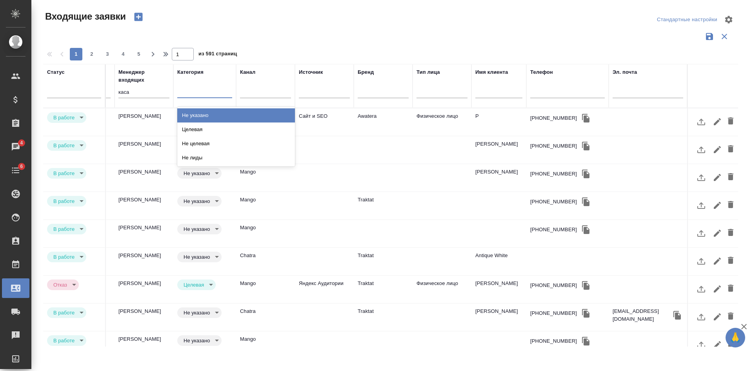
click at [208, 113] on div "Не указано" at bounding box center [236, 115] width 118 height 14
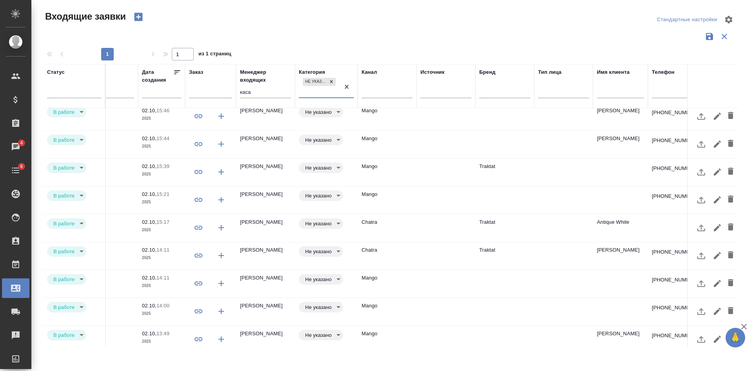
scroll to position [0, 219]
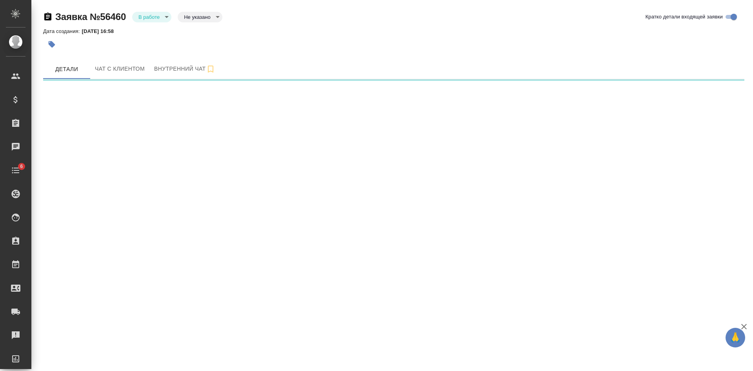
select select "RU"
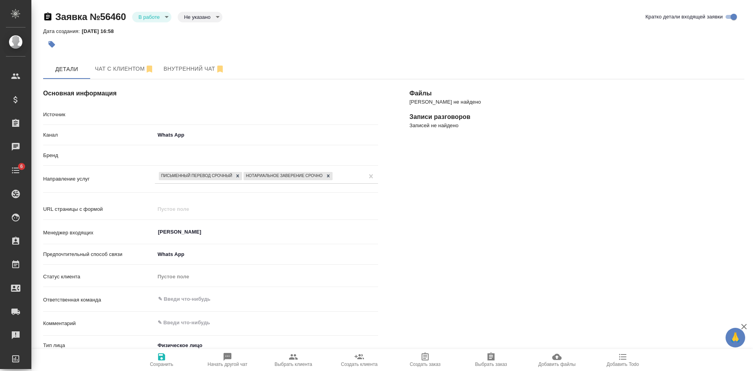
type textarea "x"
click at [194, 18] on body "🙏 .cls-1 fill:#fff; AWATERA Kasatkina Aleksandra Клиенты Спецификации Заказы Ча…" at bounding box center [376, 185] width 753 height 371
click at [204, 29] on button "Целевая" at bounding box center [196, 29] width 25 height 9
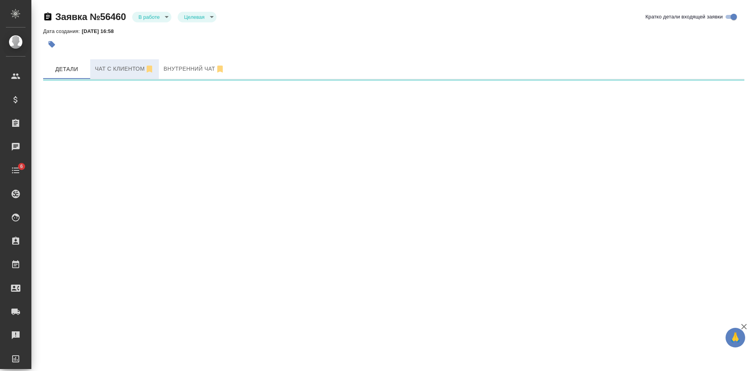
select select "RU"
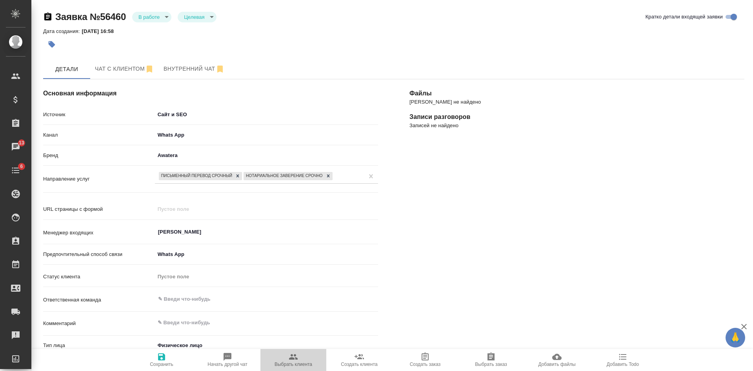
click at [297, 363] on span "Выбрать клиента" at bounding box center [294, 363] width 38 height 5
type textarea "x"
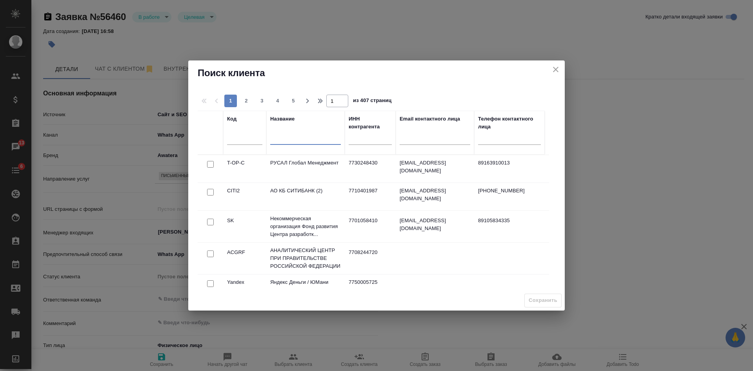
click at [278, 140] on input "text" at bounding box center [305, 140] width 71 height 10
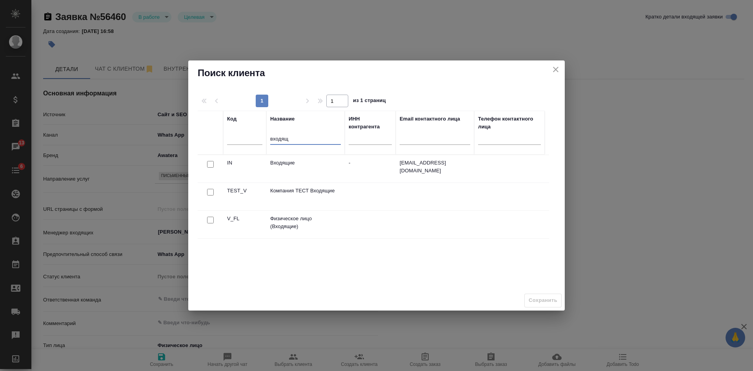
type input "входящ"
click at [211, 222] on input "checkbox" at bounding box center [210, 220] width 7 height 7
checkbox input "true"
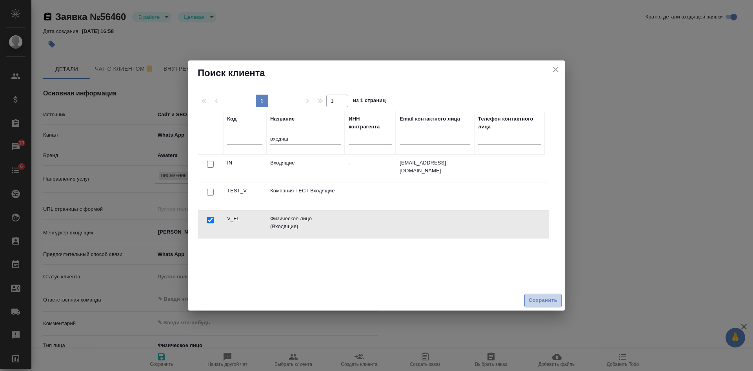
click at [534, 302] on span "Сохранить" at bounding box center [543, 300] width 29 height 9
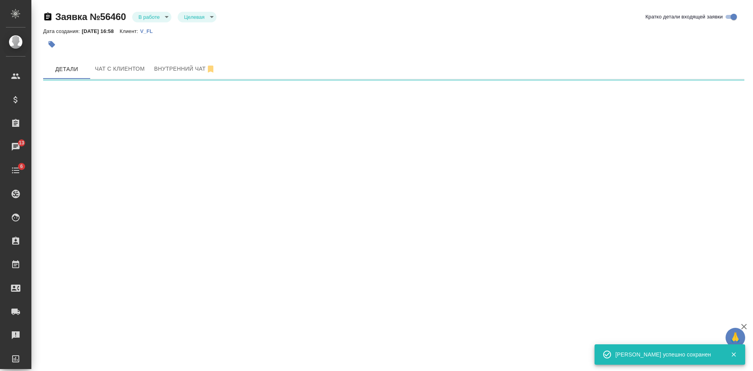
select select "RU"
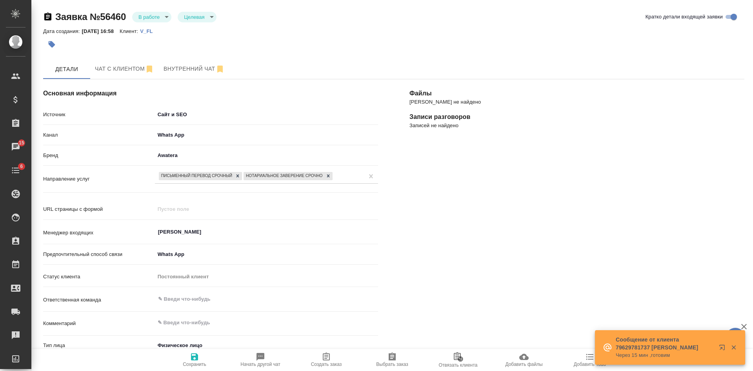
drag, startPoint x: 613, startPoint y: 222, endPoint x: 589, endPoint y: 220, distance: 24.0
click at [613, 222] on div "Файлы Файлов не найдено Записи разговоров Записей не найдено" at bounding box center [577, 307] width 366 height 486
click at [322, 357] on icon "button" at bounding box center [326, 356] width 9 height 9
type textarea "x"
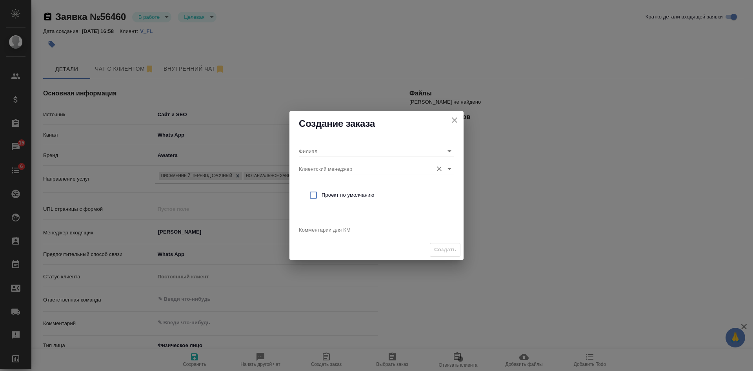
click at [317, 168] on input "Клиентский менеджер" at bounding box center [364, 168] width 130 height 11
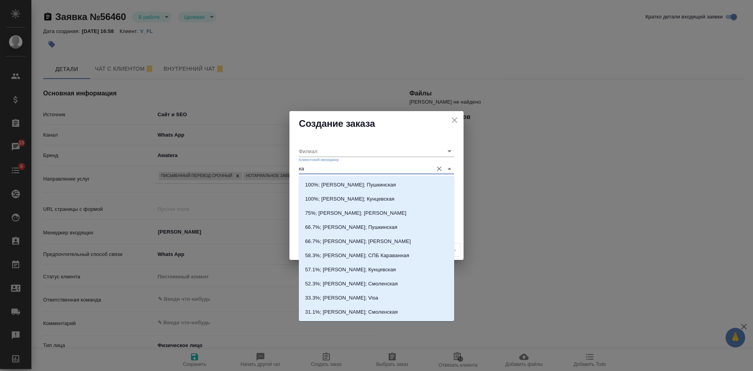
type input "кас"
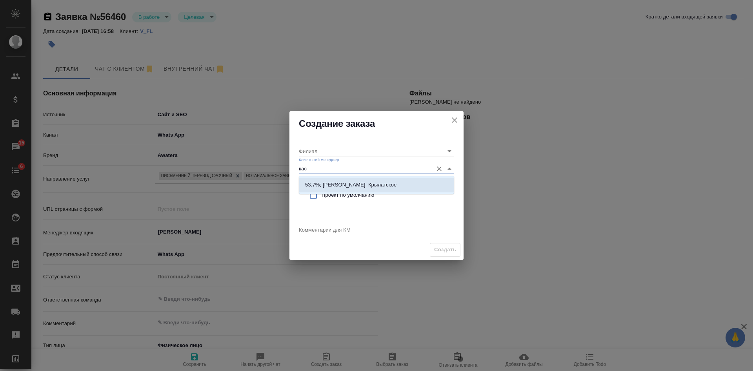
click at [313, 186] on p "53.7%; Касымов Тимур; Крылатское" at bounding box center [350, 185] width 91 height 8
type input "Крылатское"
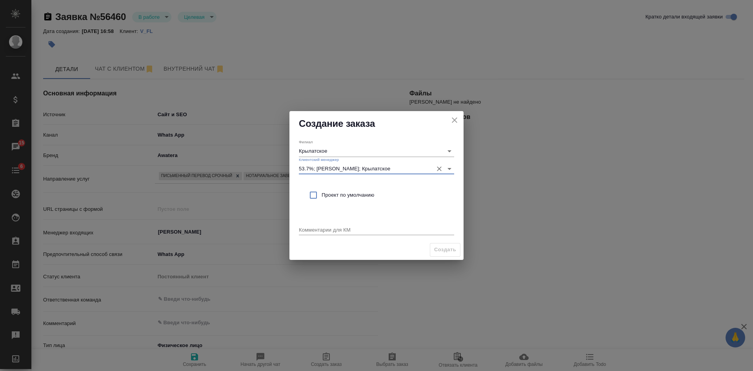
type input "53.7%; Касымов Тимур; Крылатское"
click at [315, 194] on input "checkbox" at bounding box center [313, 195] width 16 height 16
checkbox input "true"
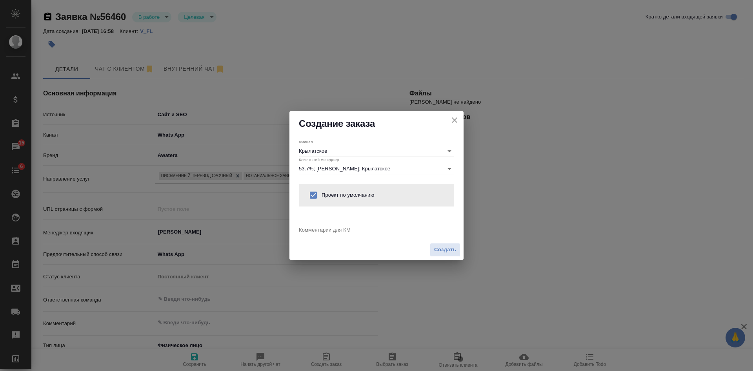
click at [313, 228] on textarea at bounding box center [376, 229] width 155 height 6
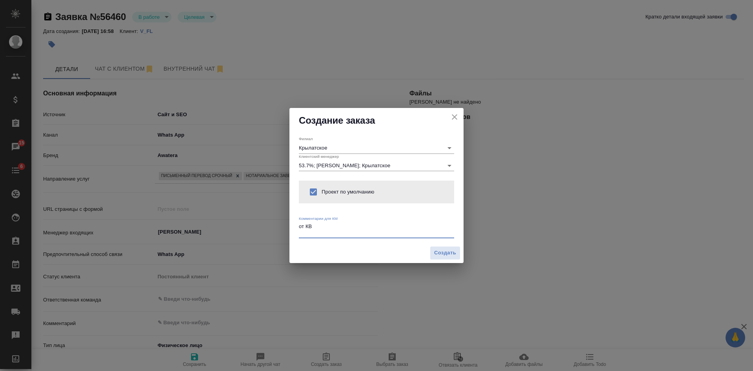
type textarea "от КВ"
type textarea "x"
paste textarea "с английского на русский с нотариальным заверением?"
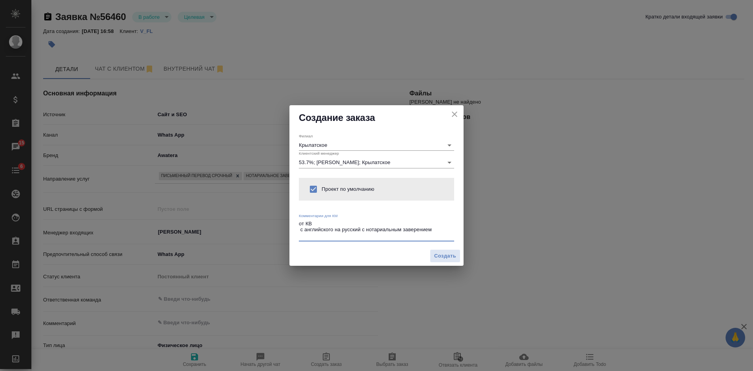
type textarea "от КВ с английского на русский с нотариальным заверением"
type textarea "x"
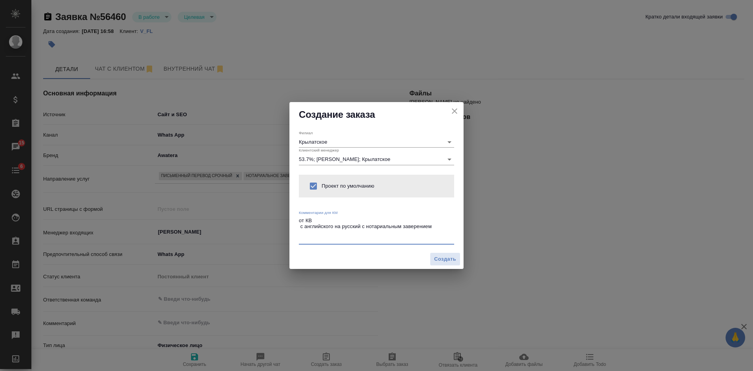
paste textarea "да, документ нужен как можно скорее до понедельника следующей недели"
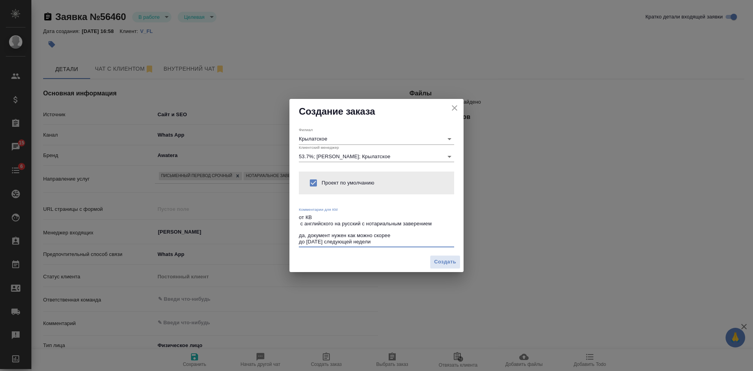
click at [308, 236] on textarea "от КВ с английского на русский с нотариальным заверением да, документ нужен как…" at bounding box center [376, 229] width 155 height 30
click at [395, 241] on textarea "от КВ с английского на русский с нотариальным заверением документ нужен как мож…" at bounding box center [376, 229] width 155 height 30
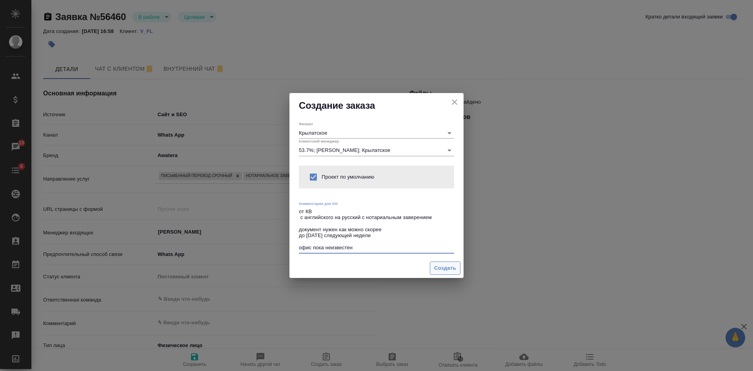
type textarea "от КВ с английского на русский с нотариальным заверением документ нужен как мож…"
click at [439, 266] on span "Создать" at bounding box center [445, 268] width 22 height 9
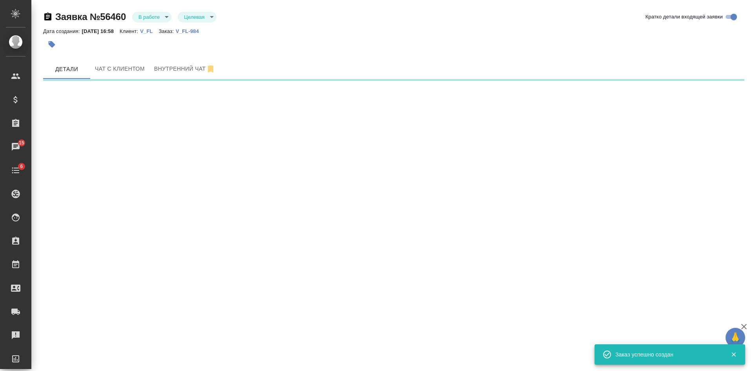
select select "RU"
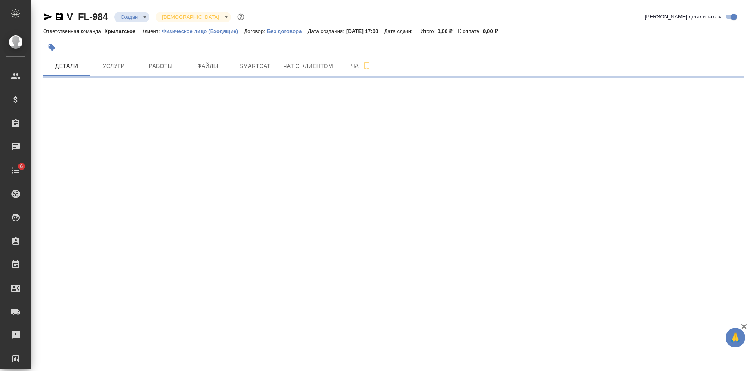
select select "RU"
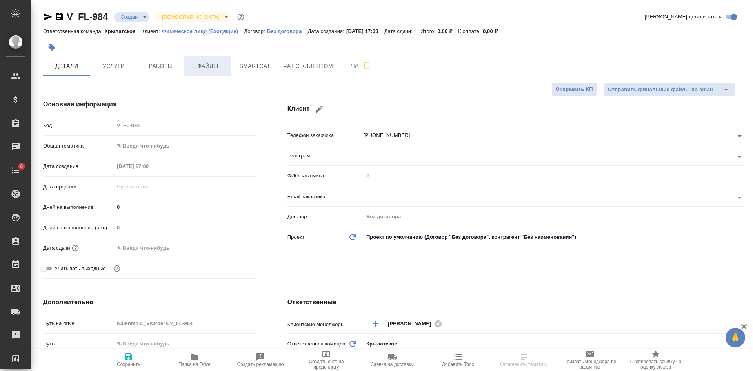
type textarea "x"
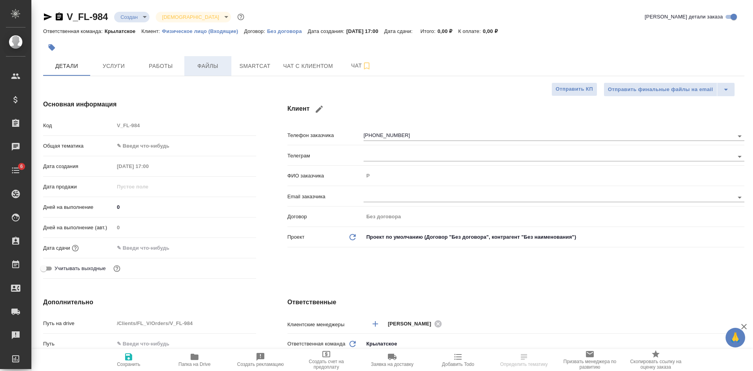
type textarea "x"
click at [208, 63] on span "Файлы" at bounding box center [208, 66] width 38 height 10
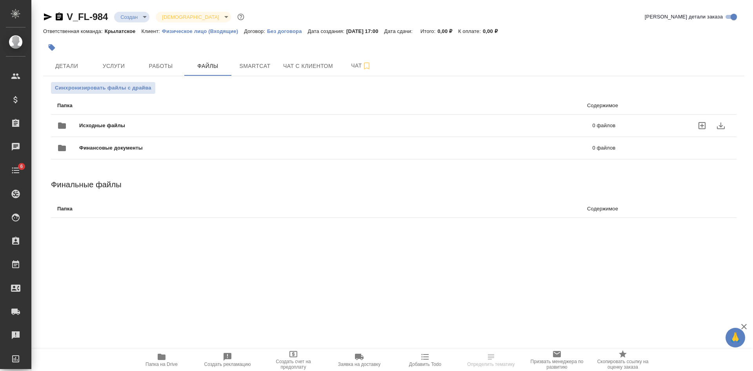
click at [702, 124] on icon "uploadFiles" at bounding box center [702, 125] width 7 height 7
click at [0, 0] on input "uploadFiles" at bounding box center [0, 0] width 0 height 0
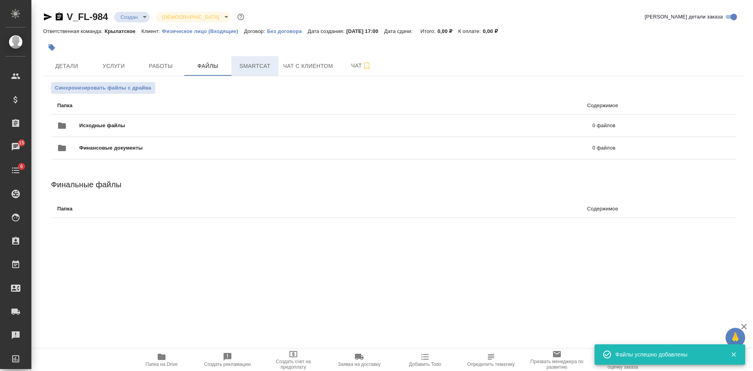
click at [259, 69] on span "Smartcat" at bounding box center [255, 66] width 38 height 10
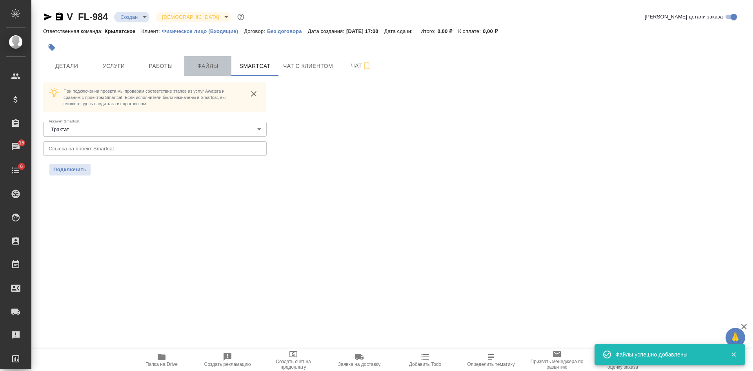
click at [215, 69] on span "Файлы" at bounding box center [208, 66] width 38 height 10
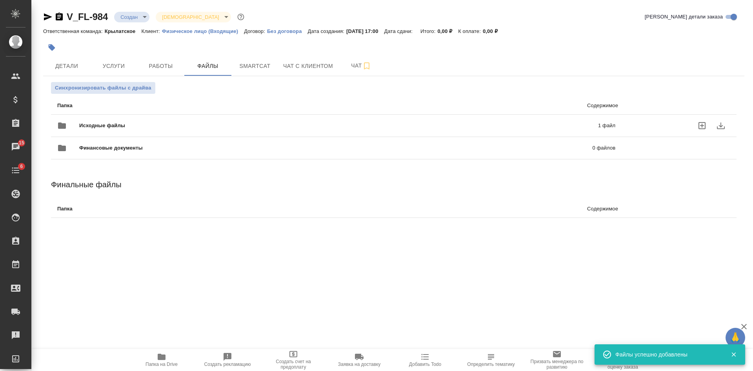
click at [113, 119] on div "Исходные файлы 1 файл" at bounding box center [336, 125] width 558 height 19
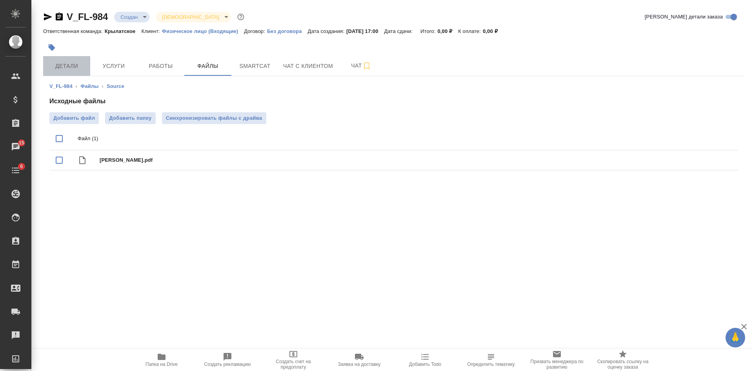
click at [71, 65] on span "Детали" at bounding box center [67, 66] width 38 height 10
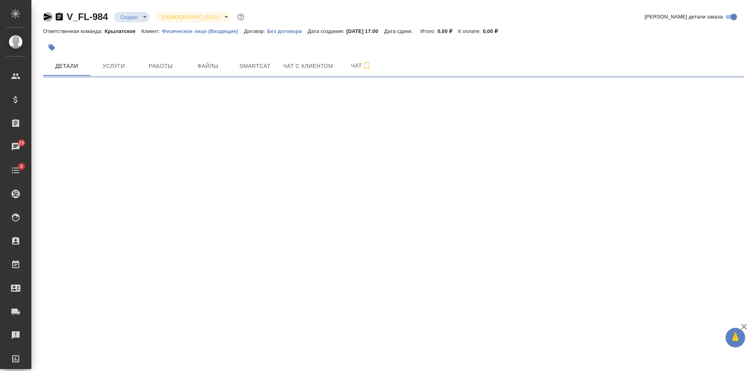
click at [46, 16] on icon "button" at bounding box center [48, 16] width 8 height 7
select select "RU"
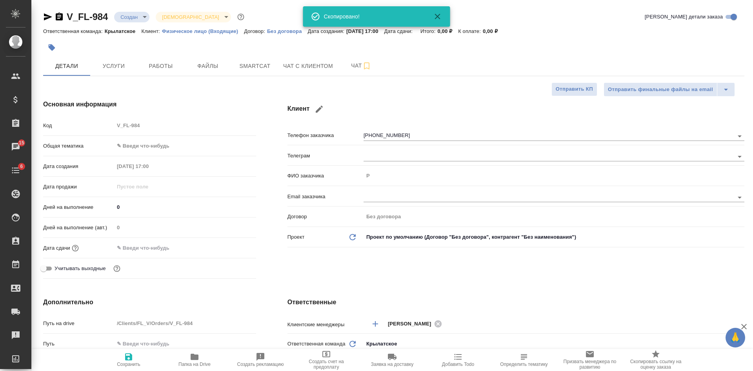
type textarea "x"
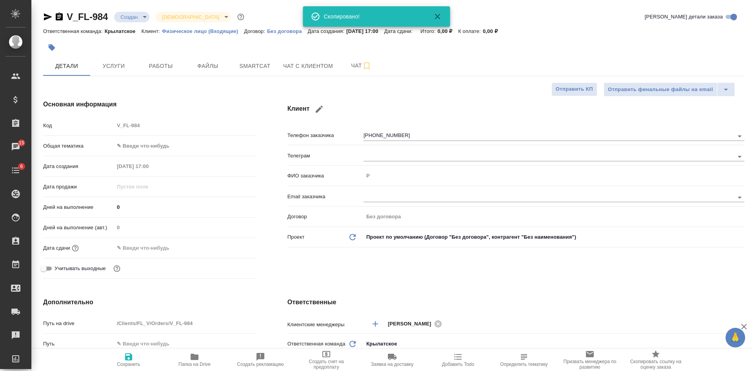
type textarea "x"
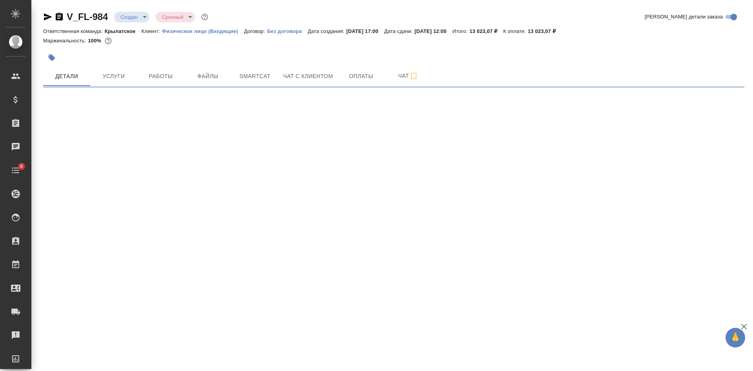
select select "RU"
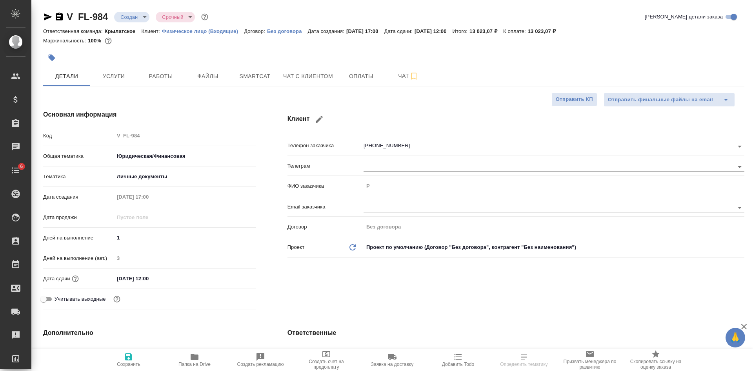
type textarea "x"
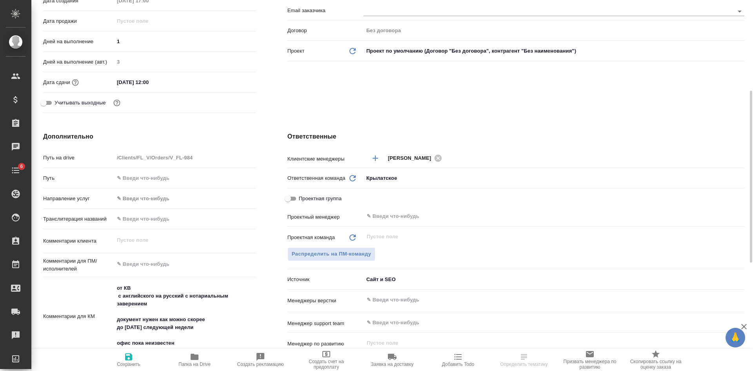
scroll to position [275, 0]
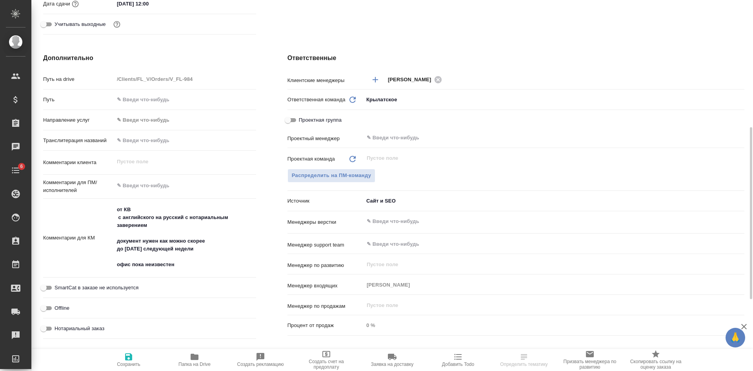
type textarea "x"
click at [217, 249] on textarea "от КВ с английского на русский с нотариальным заверением документ нужен как мож…" at bounding box center [185, 237] width 142 height 68
type textarea "от КВ с английского на русский с нотариальным заверением документ нужен как мож…"
type textarea "x"
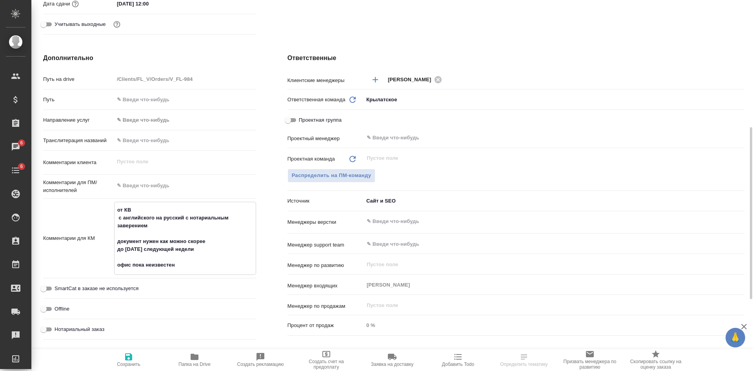
type textarea "x"
type textarea "от КВ с английского на русский с нотариальным заверением документ нужен как мож…"
type textarea "x"
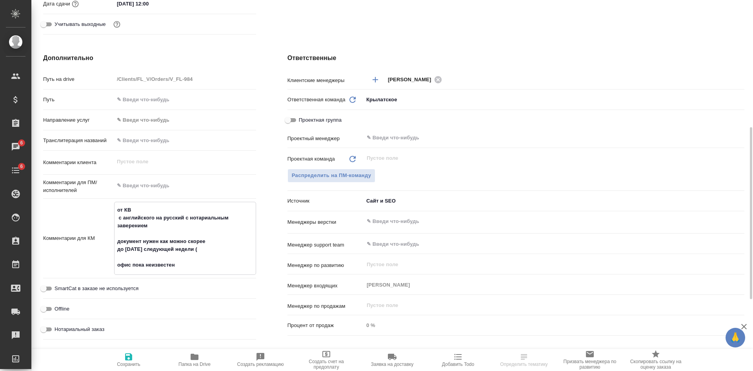
type textarea "x"
type textarea "от КВ с английского на русский с нотариальным заверением документ нужен как мож…"
type textarea "x"
type textarea "от КВ с английского на русский с нотариальным заверением документ нужен как мож…"
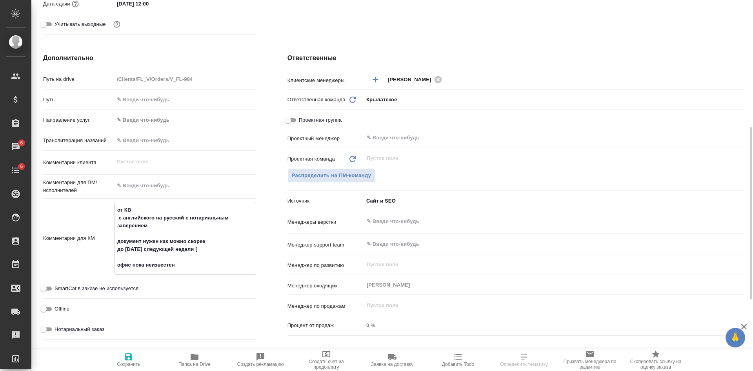
type textarea "x"
paste textarea "в понедельник до 12"
type textarea "от КВ с английского на русский с нотариальным заверением документ нужен как мож…"
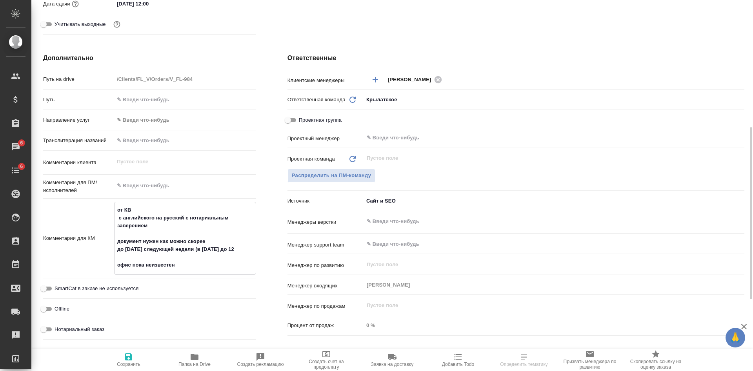
type textarea "x"
type textarea "от КВ с английского на русский с нотариальным заверением документ нужен как мож…"
type textarea "x"
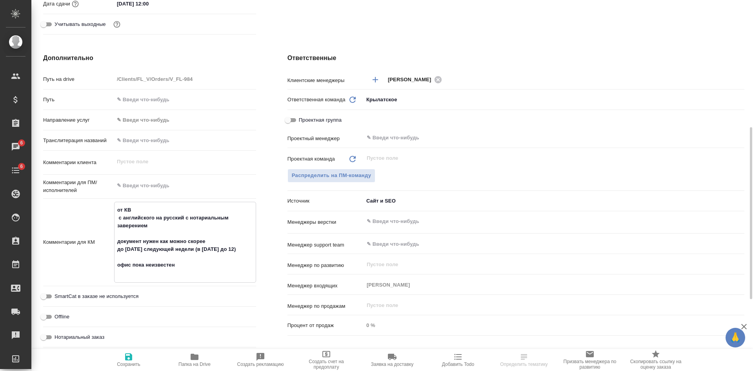
type textarea "x"
type textarea "от КВ с английского на русский с нотариальным заверением документ нужен как мож…"
type textarea "x"
drag, startPoint x: 130, startPoint y: 360, endPoint x: 135, endPoint y: 324, distance: 36.0
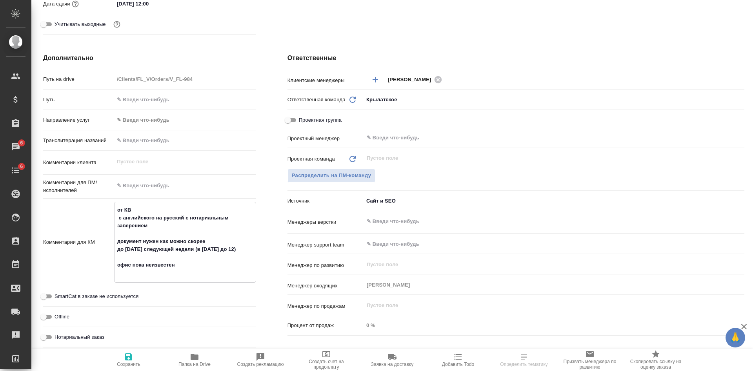
click at [130, 361] on icon "button" at bounding box center [128, 356] width 9 height 9
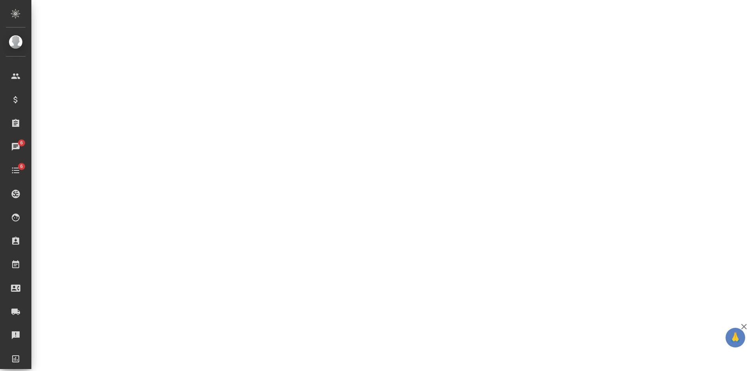
select select "RU"
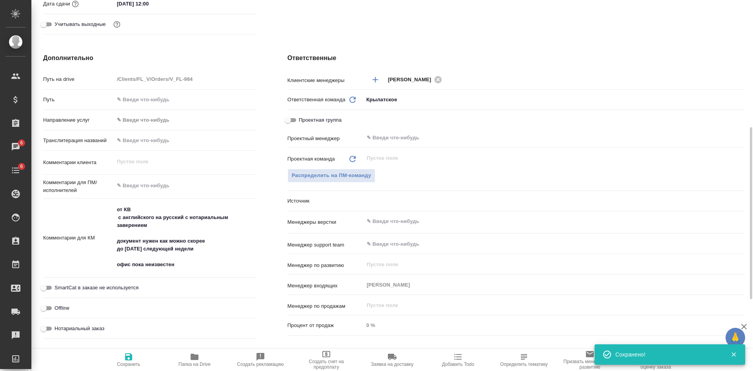
type textarea "x"
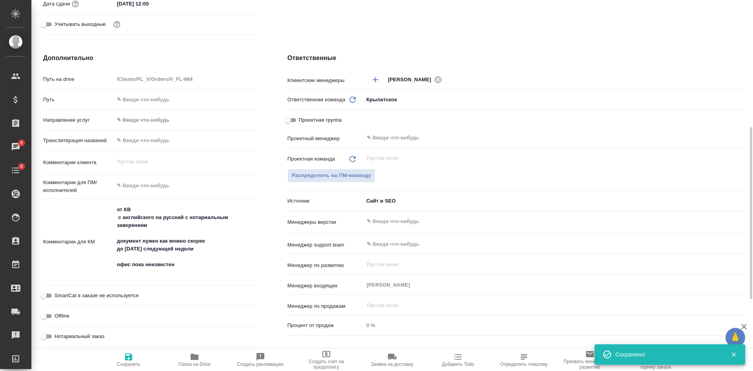
type textarea "от КВ с английского на русский с нотариальным заверением документ нужен как мож…"
type textarea "x"
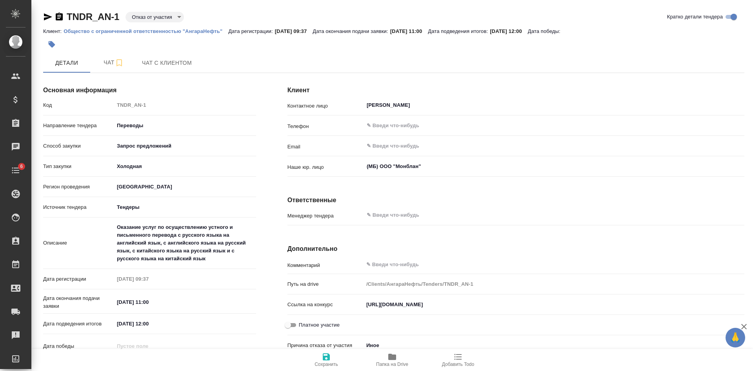
click at [46, 16] on icon "button" at bounding box center [48, 16] width 8 height 7
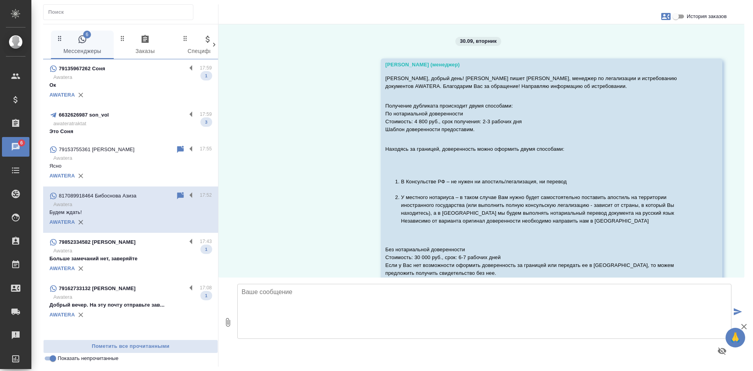
scroll to position [1893, 0]
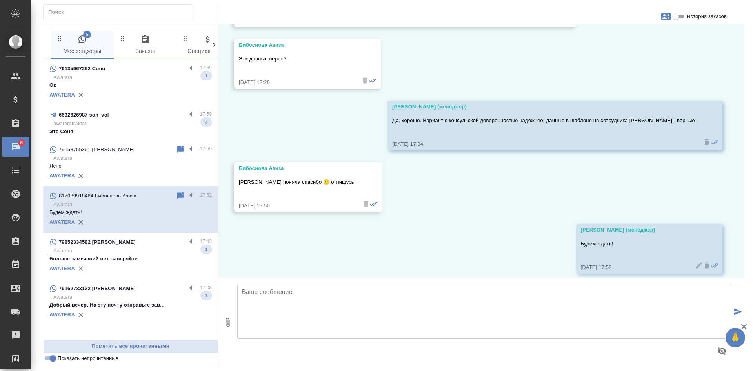
click at [107, 128] on p "Это Соня" at bounding box center [130, 132] width 162 height 8
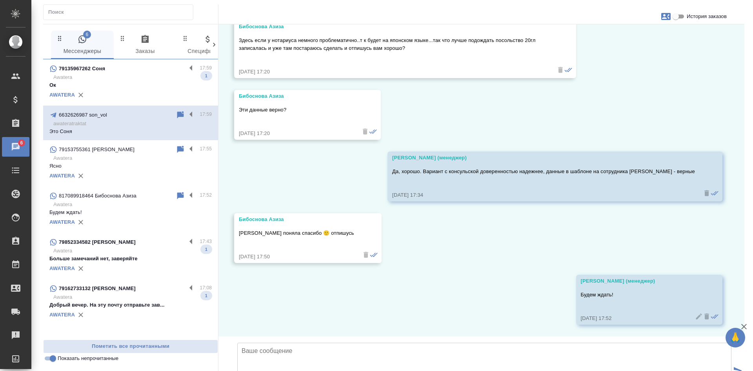
scroll to position [0, 0]
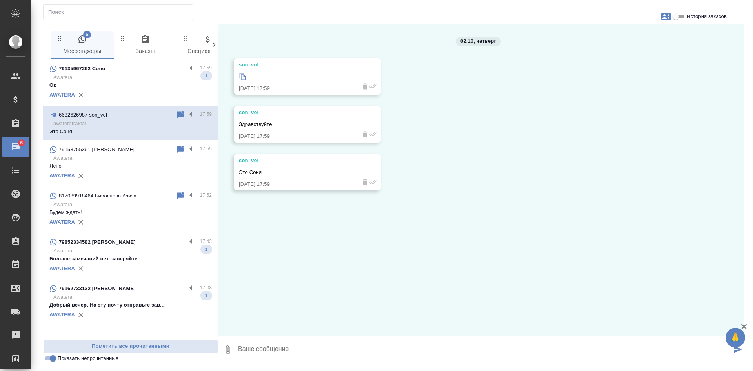
click at [123, 81] on p "Ок" at bounding box center [130, 85] width 162 height 8
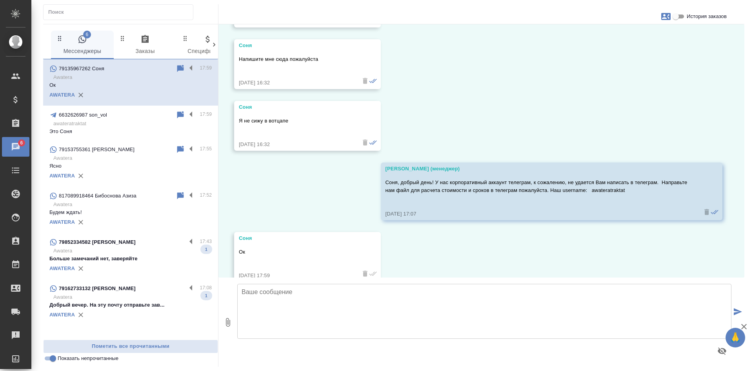
scroll to position [343, 0]
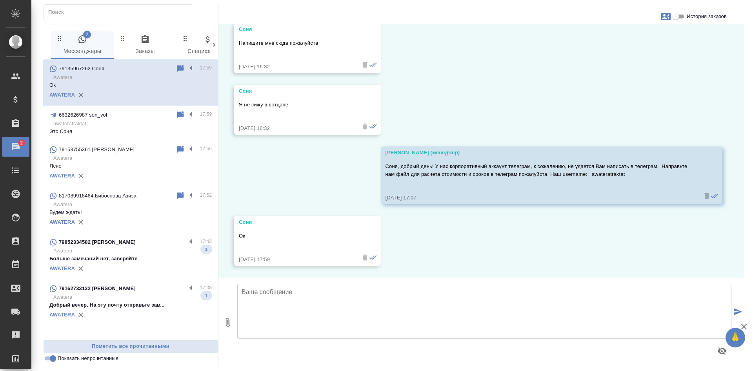
click at [180, 115] on icon at bounding box center [180, 114] width 7 height 7
click at [142, 93] on div "AWATERA" at bounding box center [130, 95] width 162 height 12
click at [132, 126] on p "awateratraktat" at bounding box center [132, 124] width 159 height 8
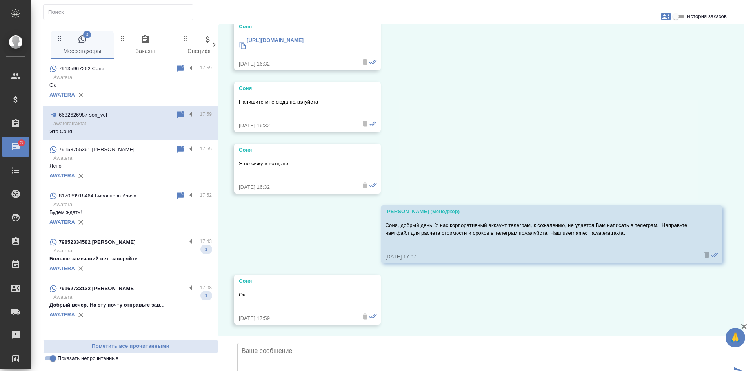
scroll to position [0, 0]
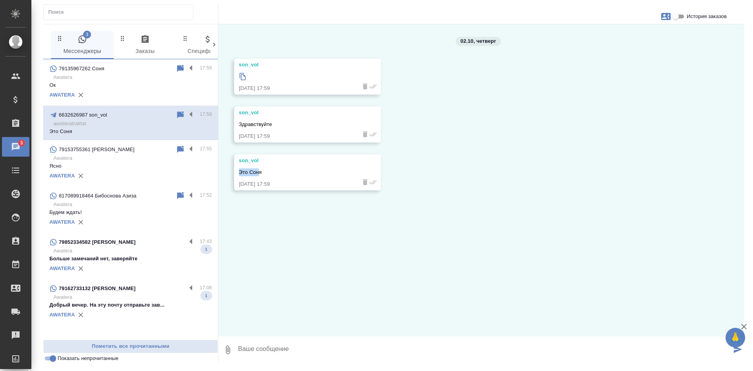
drag, startPoint x: 247, startPoint y: 164, endPoint x: 237, endPoint y: 164, distance: 10.2
click at [237, 164] on div "son_vol Это Соня [DATE] 17:59" at bounding box center [307, 172] width 147 height 36
drag, startPoint x: 251, startPoint y: 159, endPoint x: 241, endPoint y: 160, distance: 10.6
click at [241, 160] on div "son_vol" at bounding box center [296, 161] width 115 height 8
drag, startPoint x: 237, startPoint y: 160, endPoint x: 275, endPoint y: 157, distance: 37.4
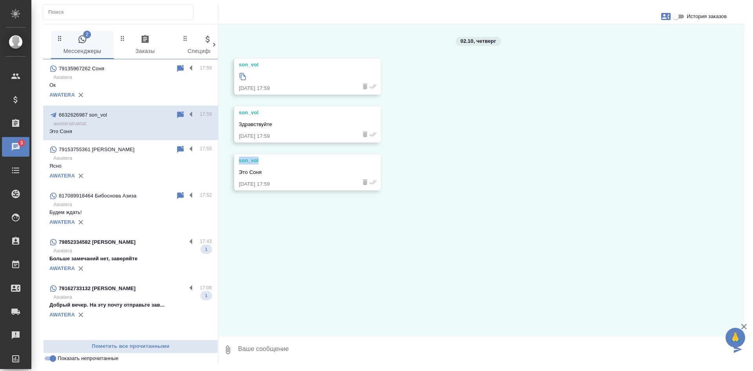
click at [275, 157] on div "son_vol Это Соня [DATE] 17:59" at bounding box center [307, 172] width 147 height 36
copy div "son_vol"
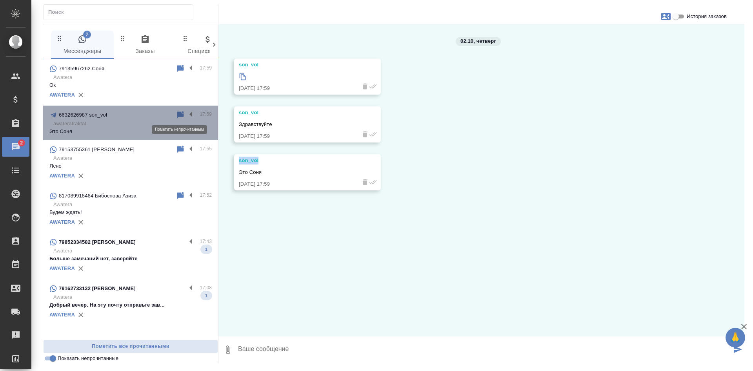
click at [182, 116] on icon at bounding box center [180, 114] width 7 height 7
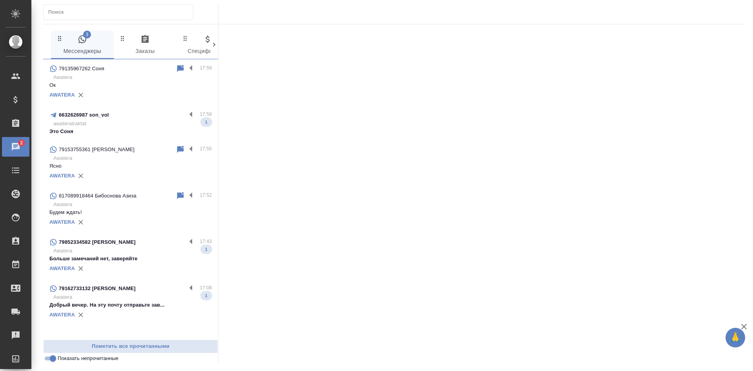
click at [44, 361] on input "Показать непрочитанные" at bounding box center [53, 357] width 28 height 9
click at [44, 361] on input "Показать непрочитанные" at bounding box center [47, 357] width 28 height 9
checkbox input "true"
